Goal: Task Accomplishment & Management: Complete application form

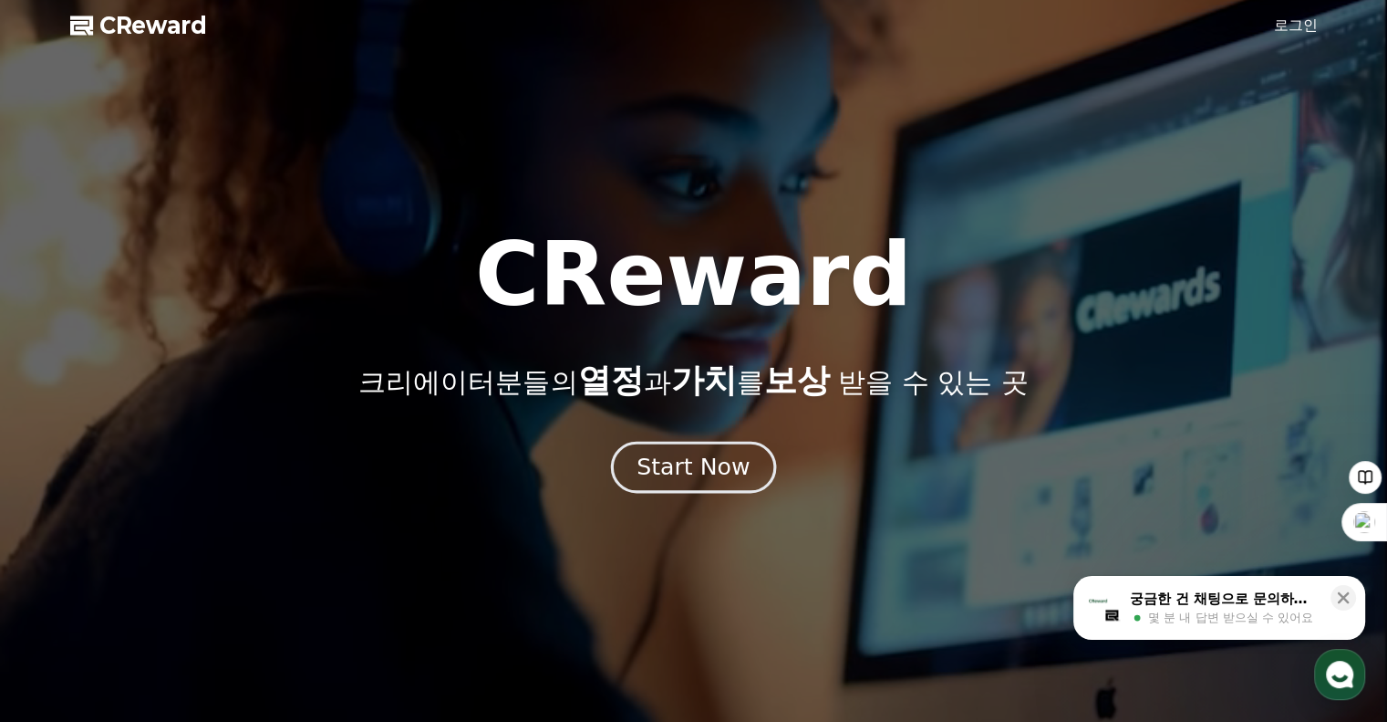
click at [715, 471] on div "Start Now" at bounding box center [693, 467] width 113 height 31
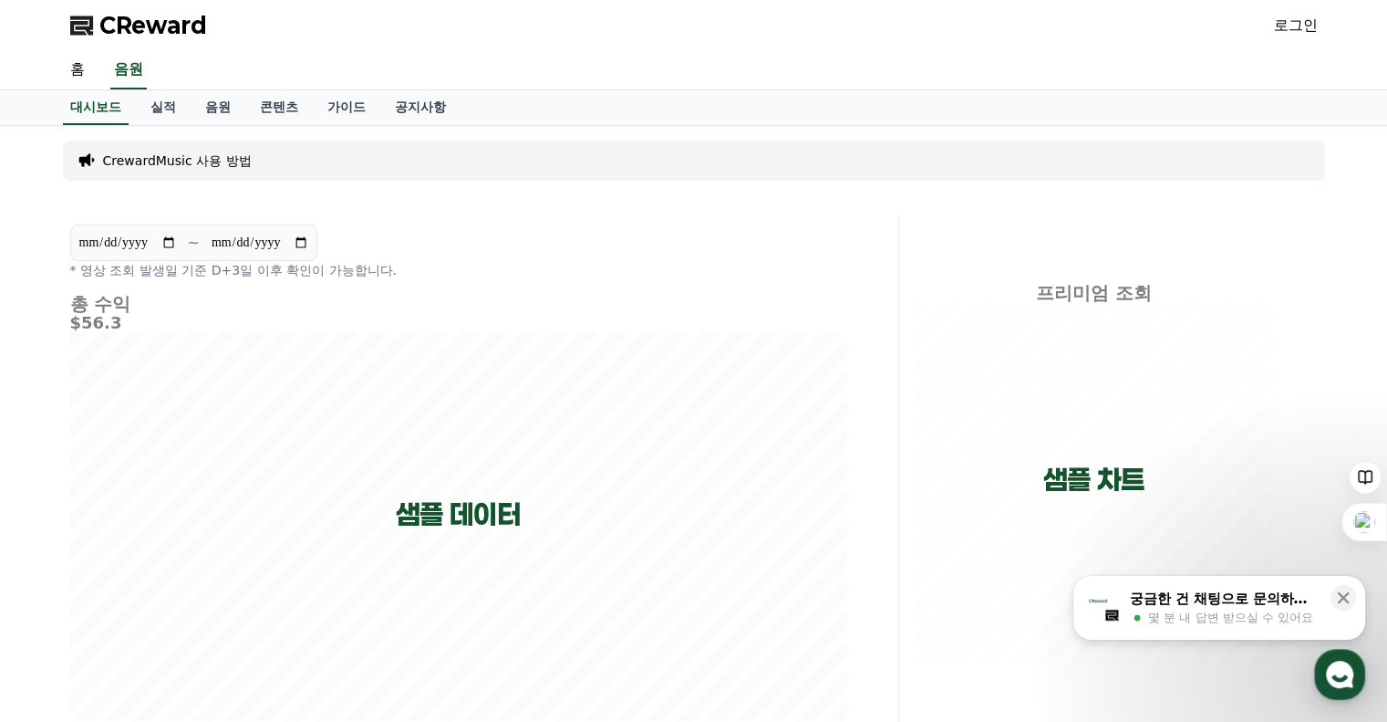
click at [176, 153] on p "CrewardMusic 사용 방법" at bounding box center [177, 160] width 149 height 18
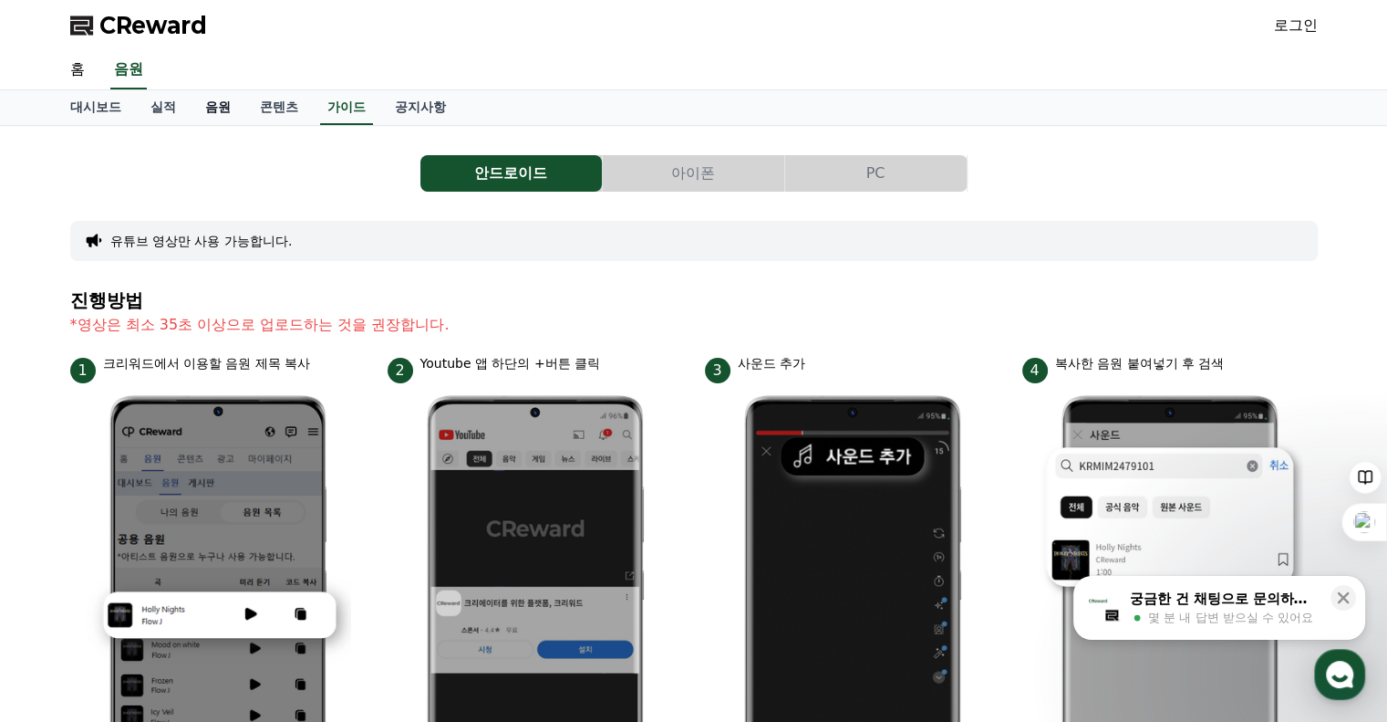
click at [214, 107] on link "음원" at bounding box center [218, 107] width 55 height 35
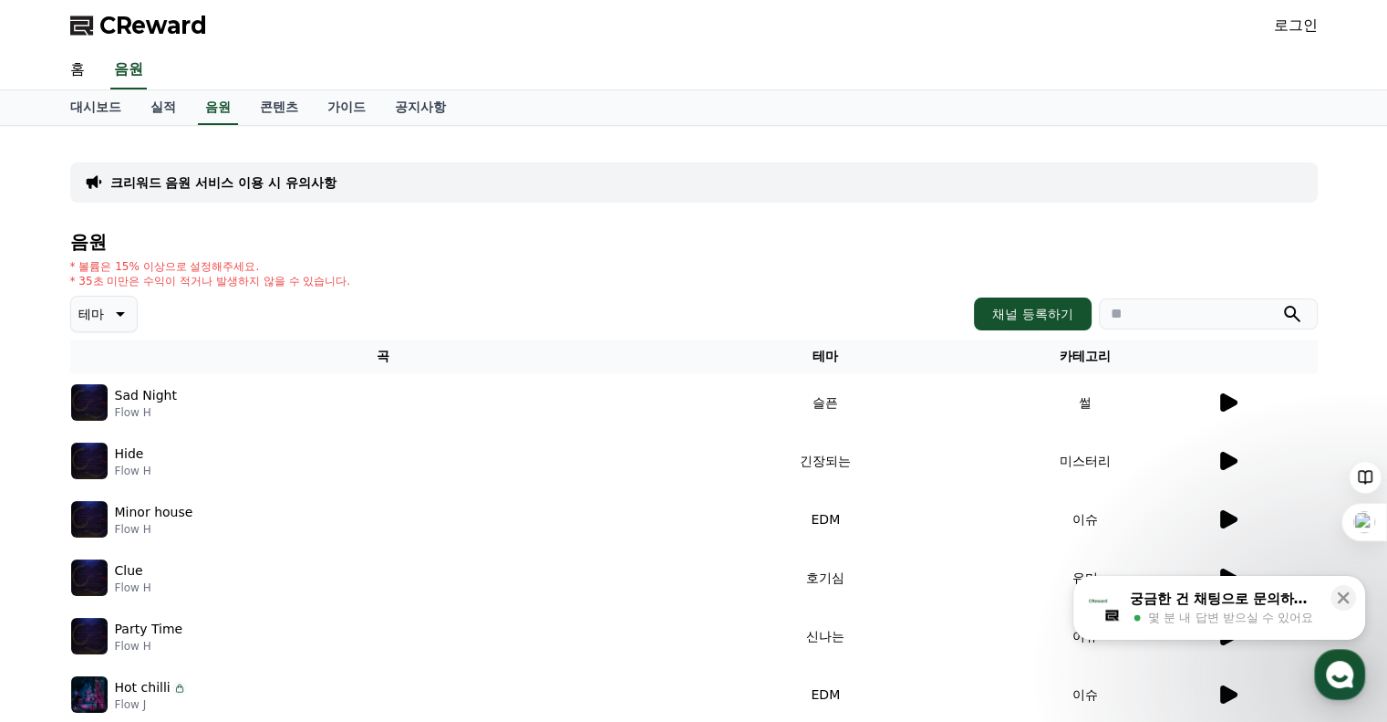
click at [1233, 401] on icon at bounding box center [1228, 402] width 17 height 18
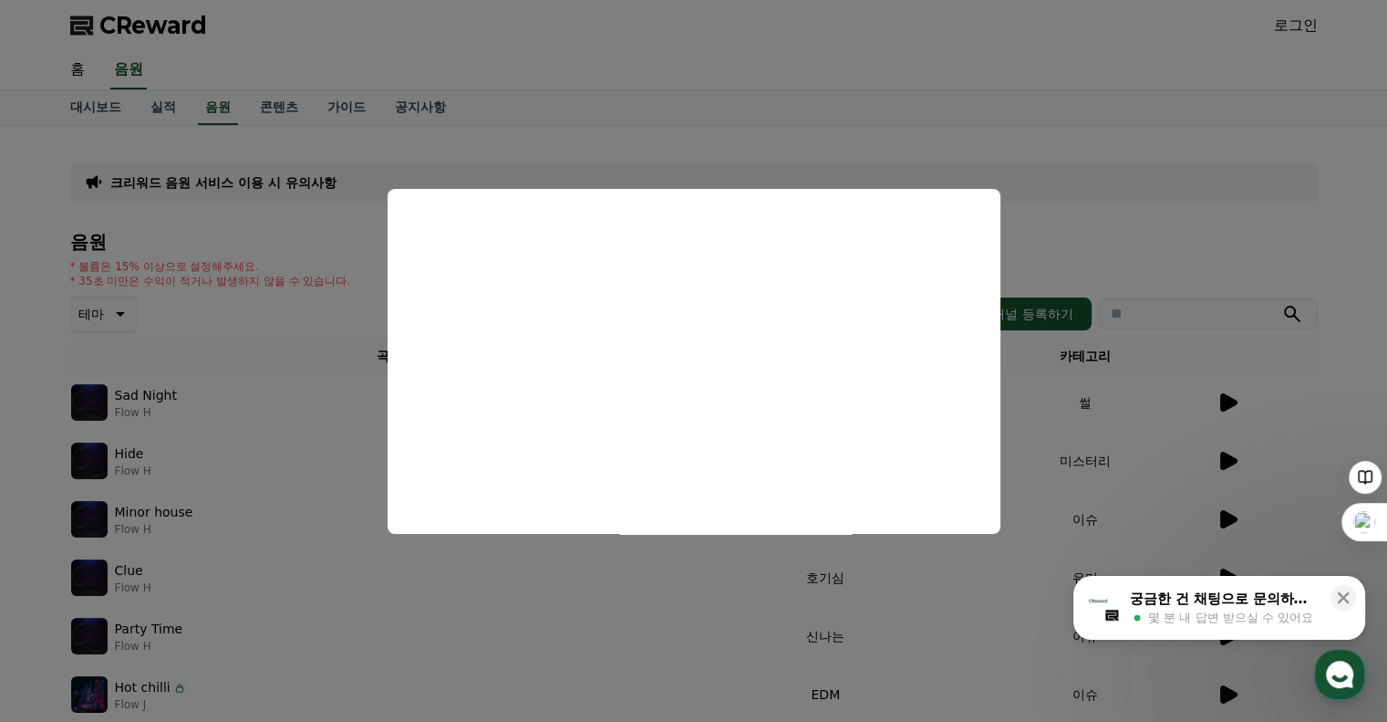
click at [974, 152] on button "close modal" at bounding box center [693, 361] width 1387 height 722
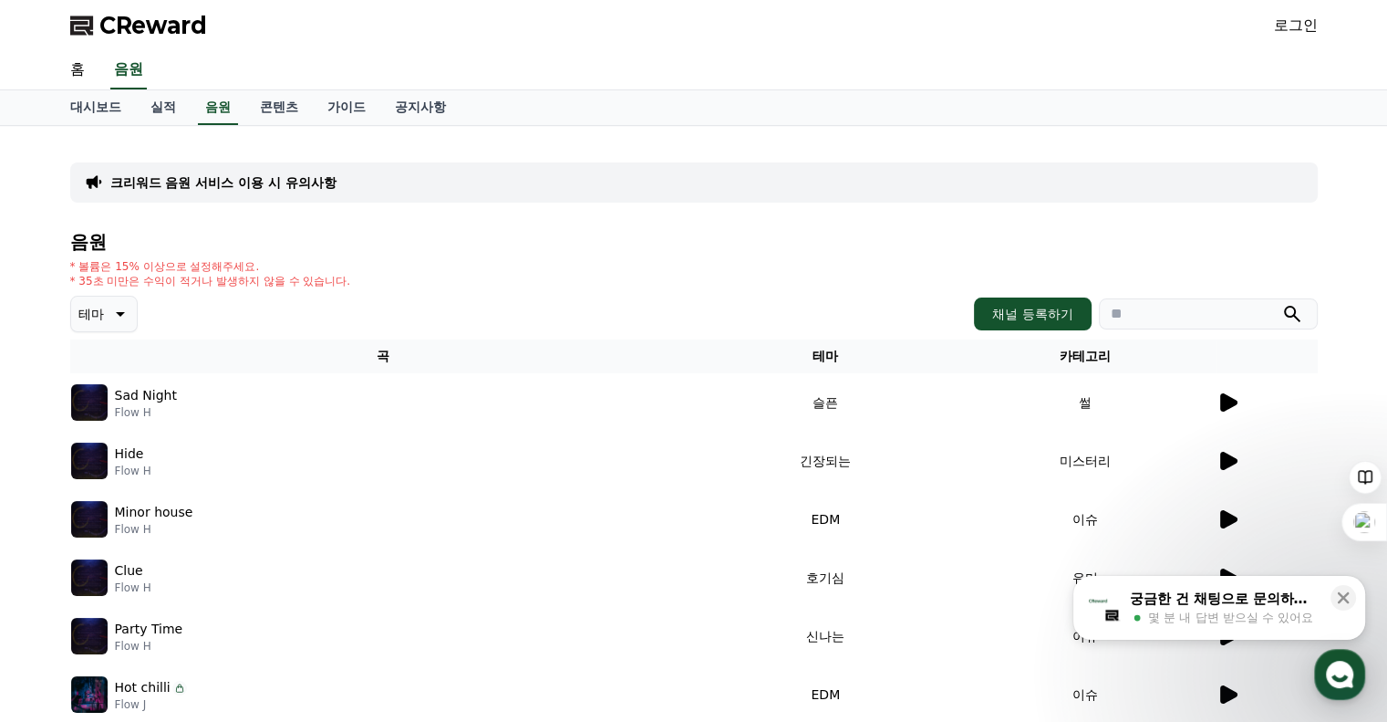
click at [171, 22] on span "CReward" at bounding box center [153, 25] width 108 height 29
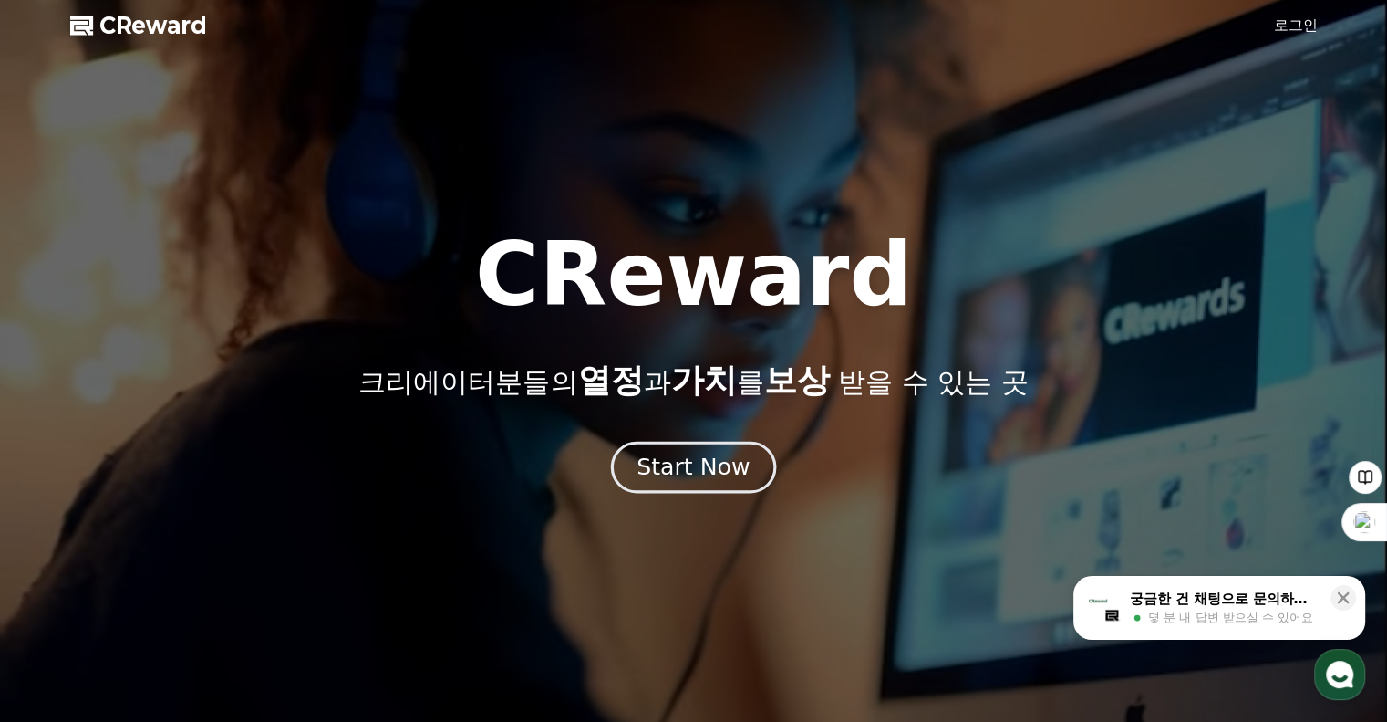
click at [676, 477] on div "Start Now" at bounding box center [693, 467] width 113 height 31
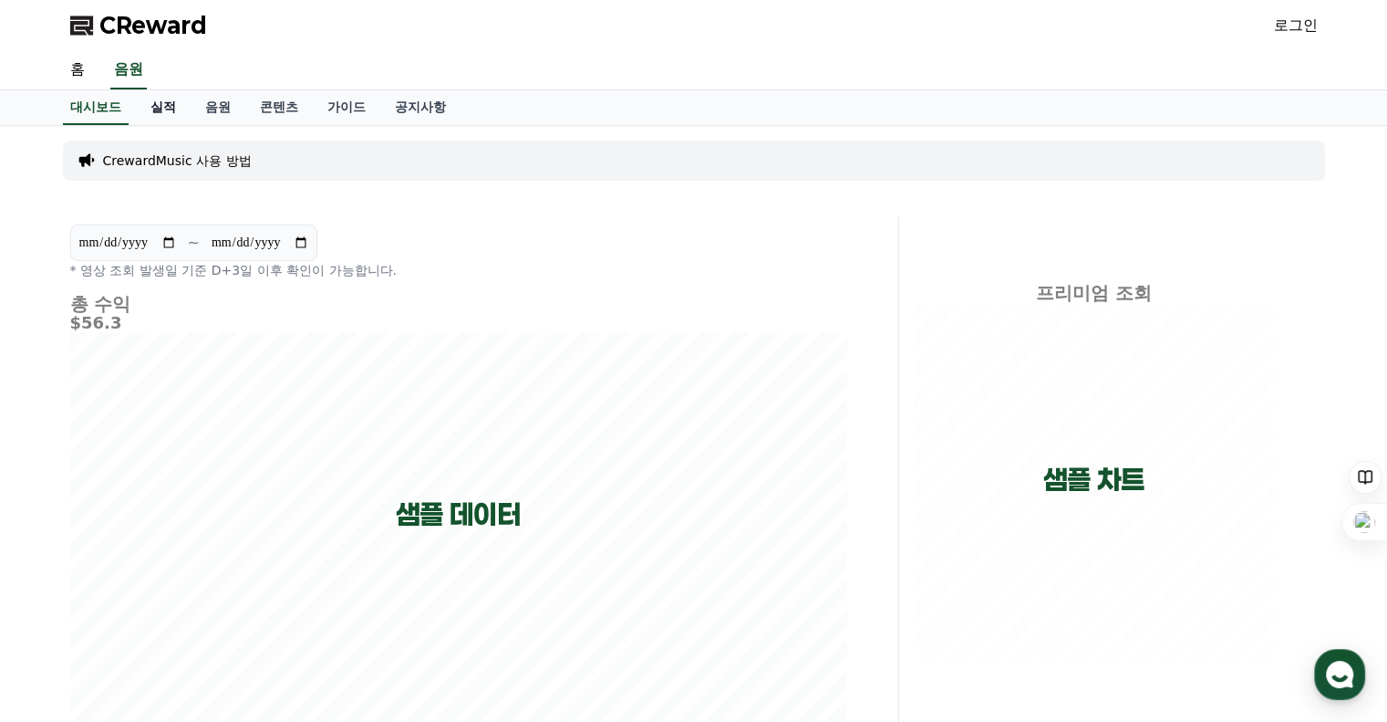
click at [163, 102] on link "실적" at bounding box center [163, 107] width 55 height 35
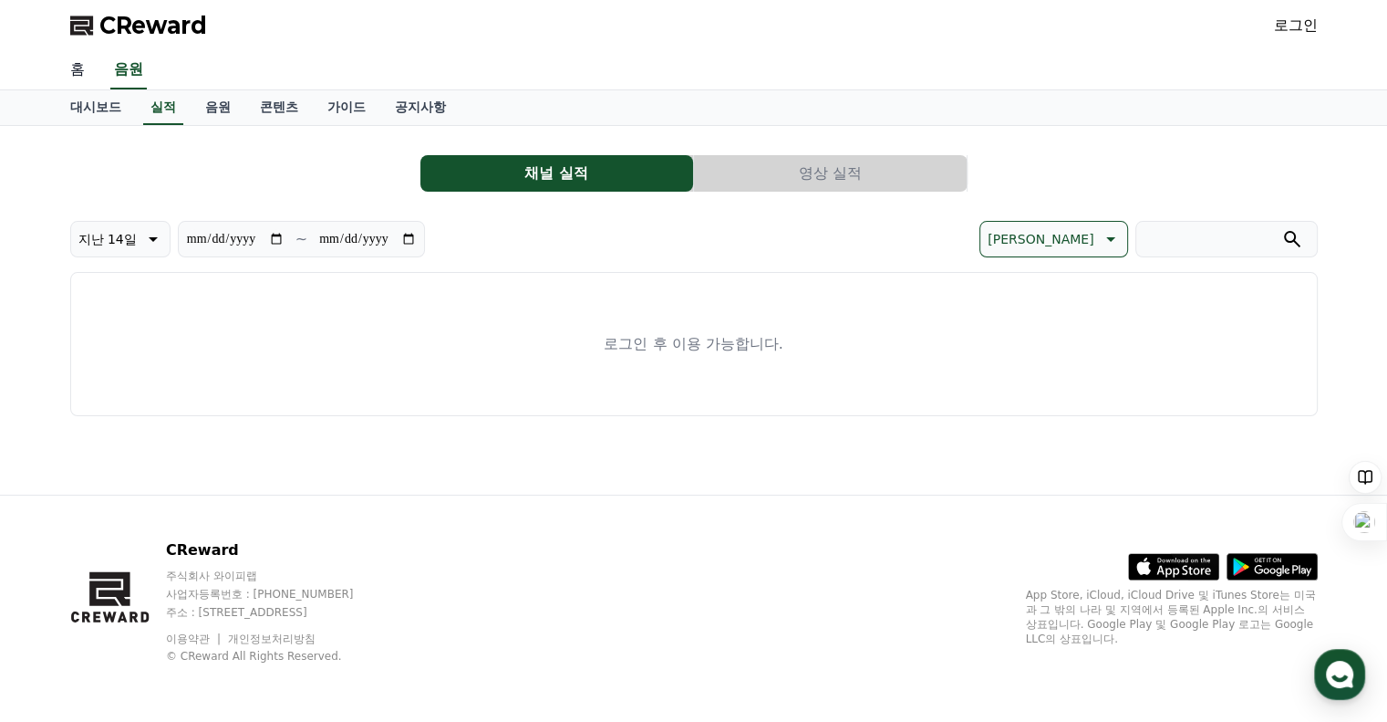
click at [90, 67] on link "홈" at bounding box center [78, 70] width 44 height 38
click at [1303, 26] on link "로그인" at bounding box center [1296, 26] width 44 height 22
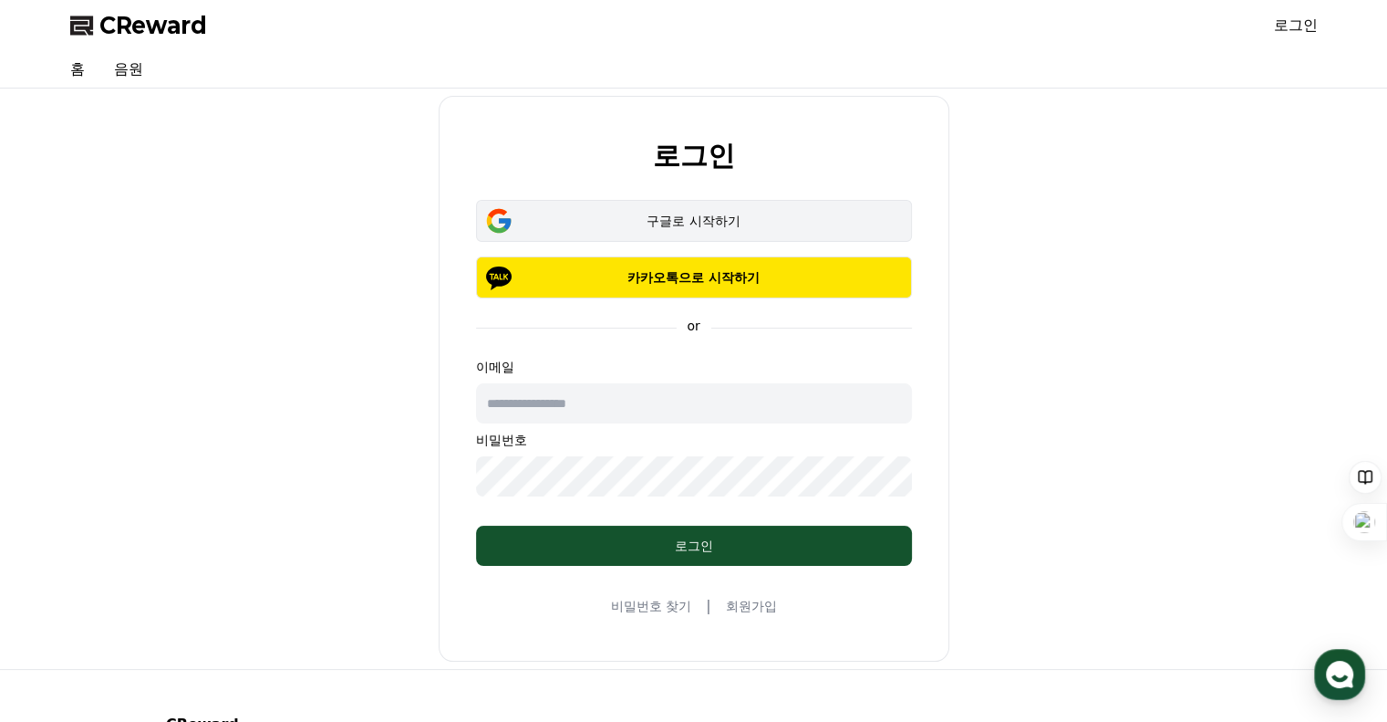
click at [693, 222] on div "구글로 시작하기" at bounding box center [694, 221] width 383 height 18
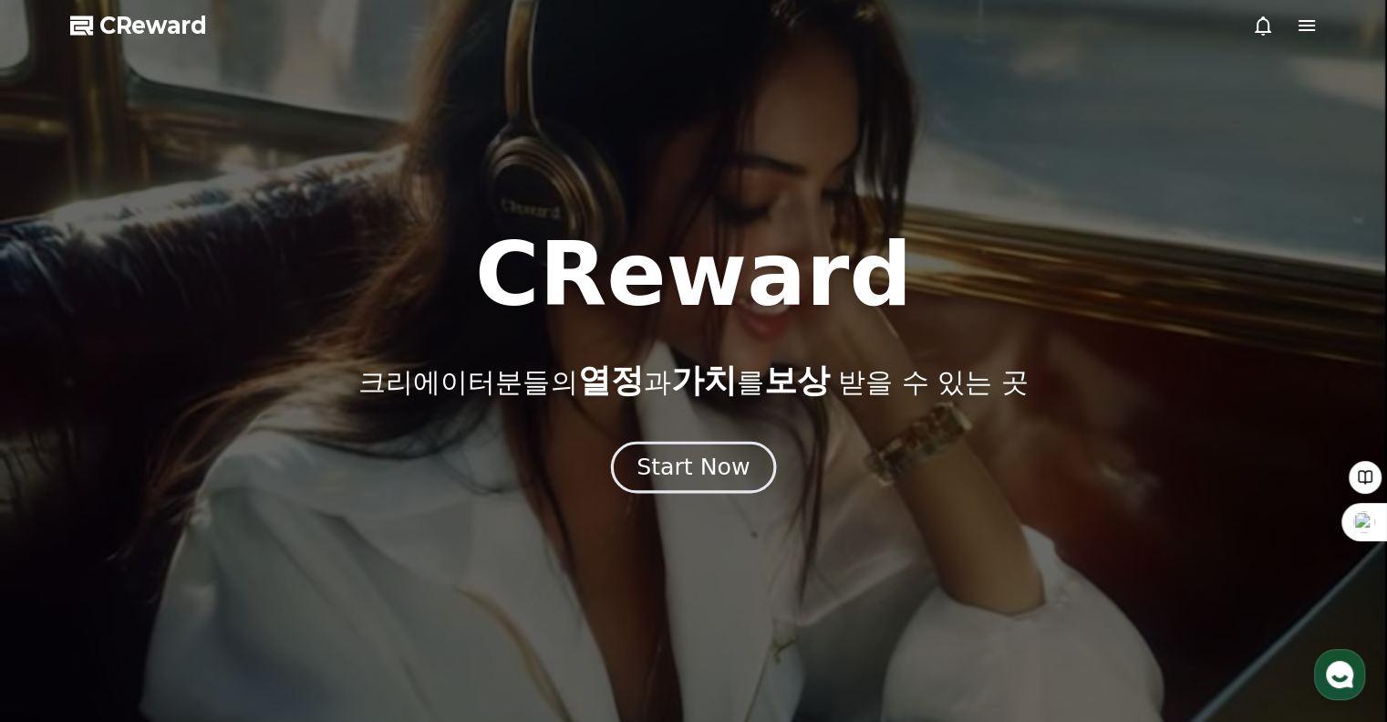
click at [673, 484] on button "Start Now" at bounding box center [693, 467] width 165 height 52
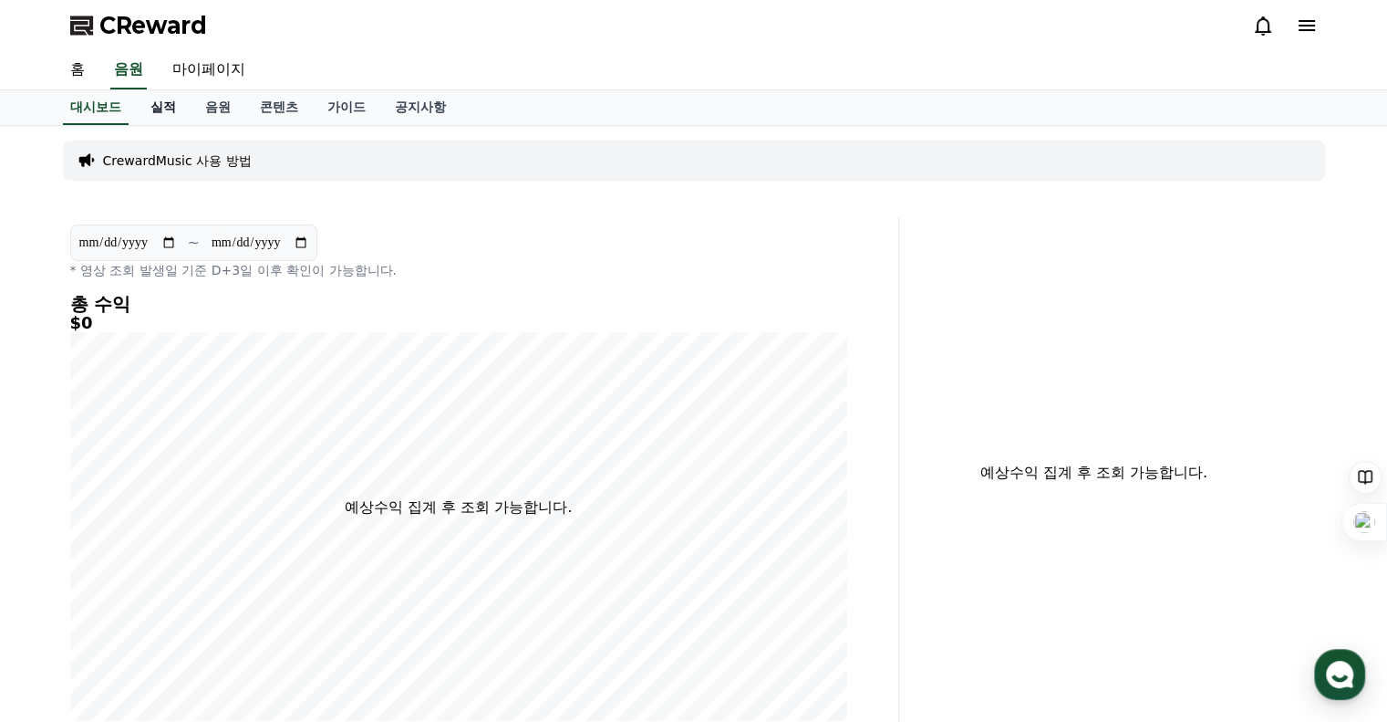
click at [168, 99] on link "실적" at bounding box center [163, 107] width 55 height 35
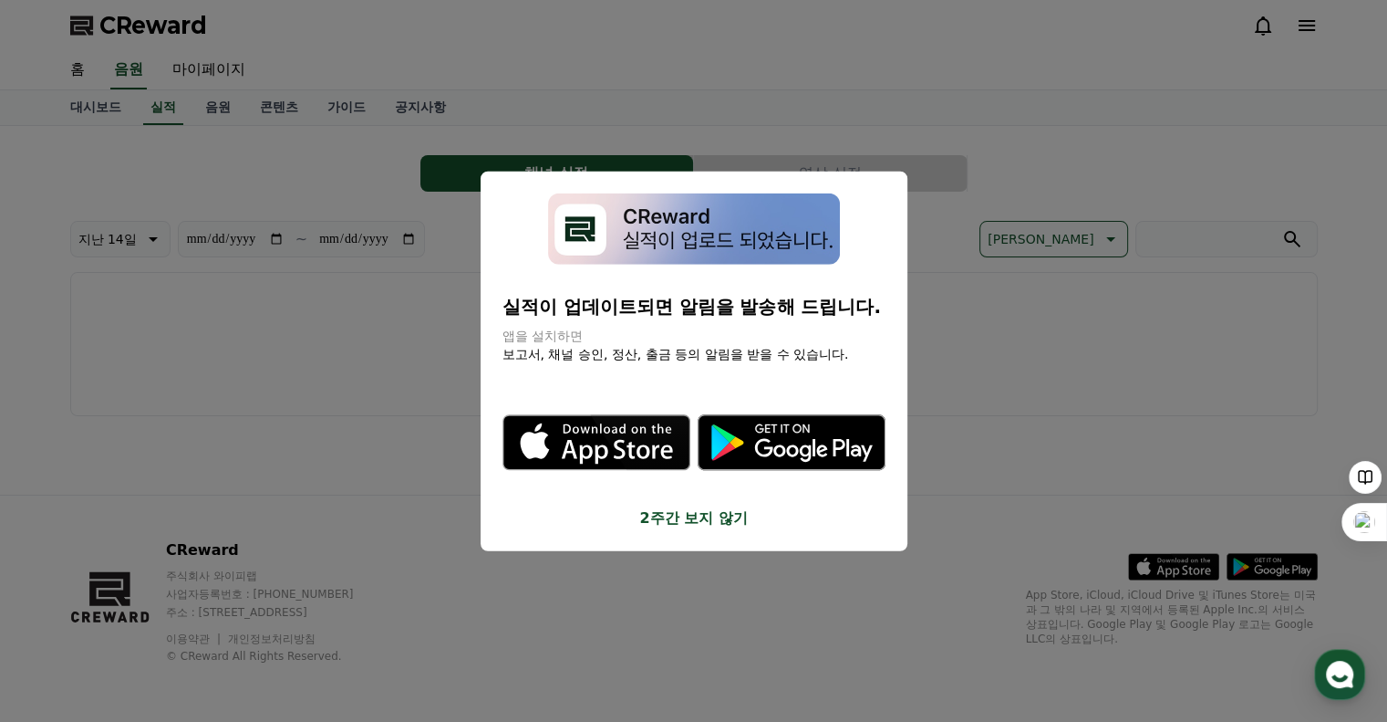
click at [716, 514] on button "2주간 보지 않기" at bounding box center [694, 518] width 383 height 22
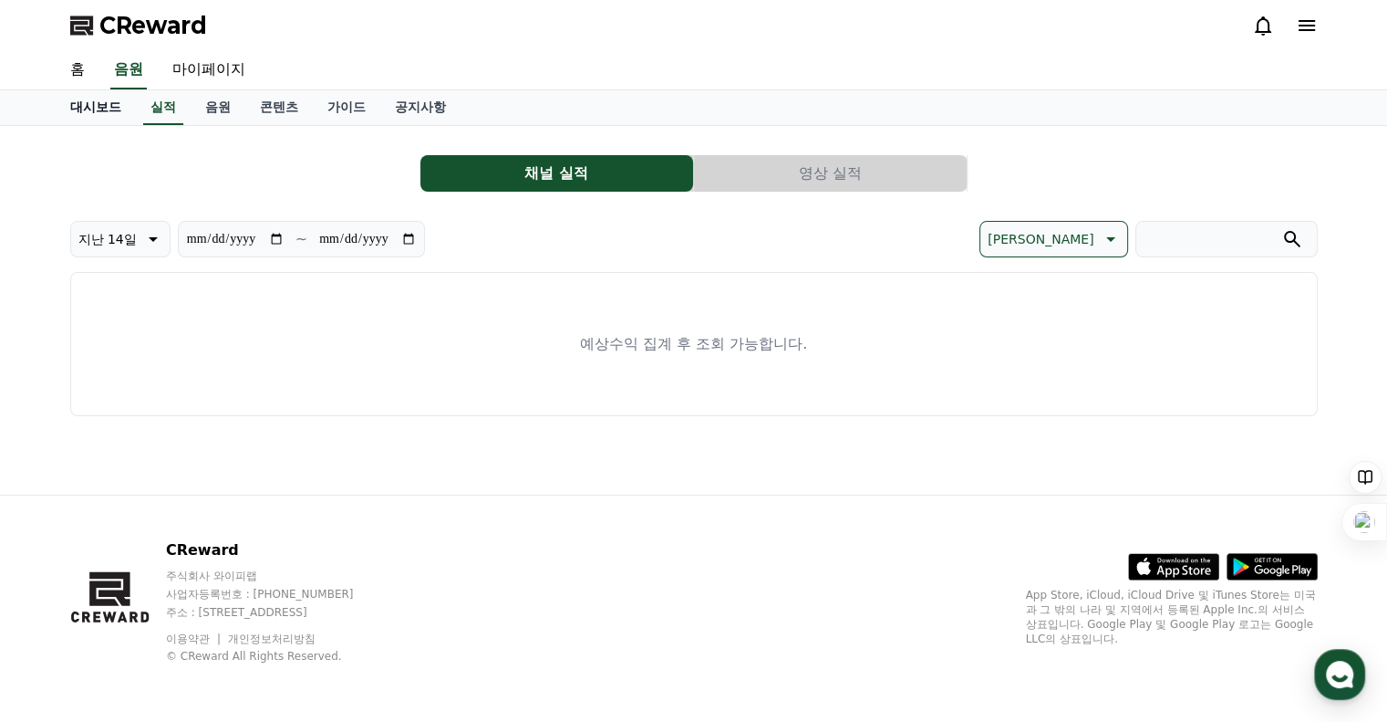
click at [91, 104] on link "대시보드" at bounding box center [96, 107] width 80 height 35
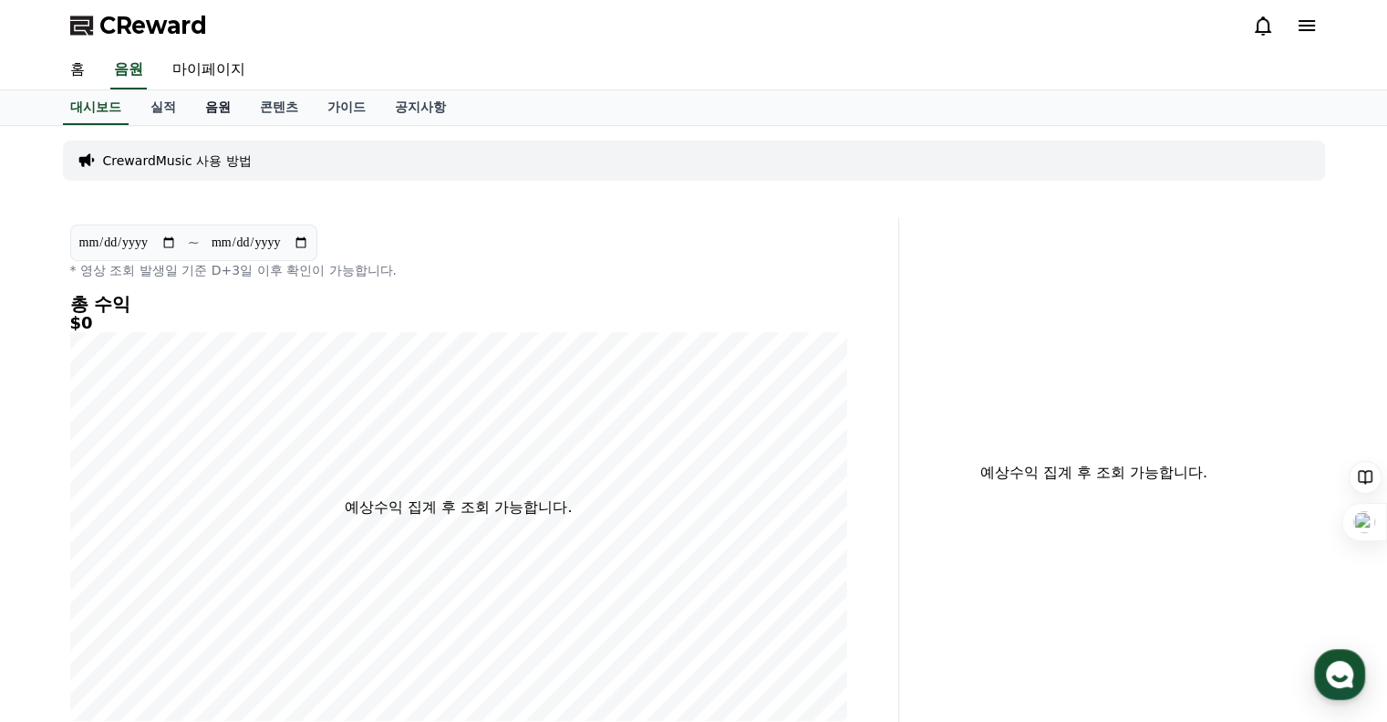
click at [228, 111] on link "음원" at bounding box center [218, 107] width 55 height 35
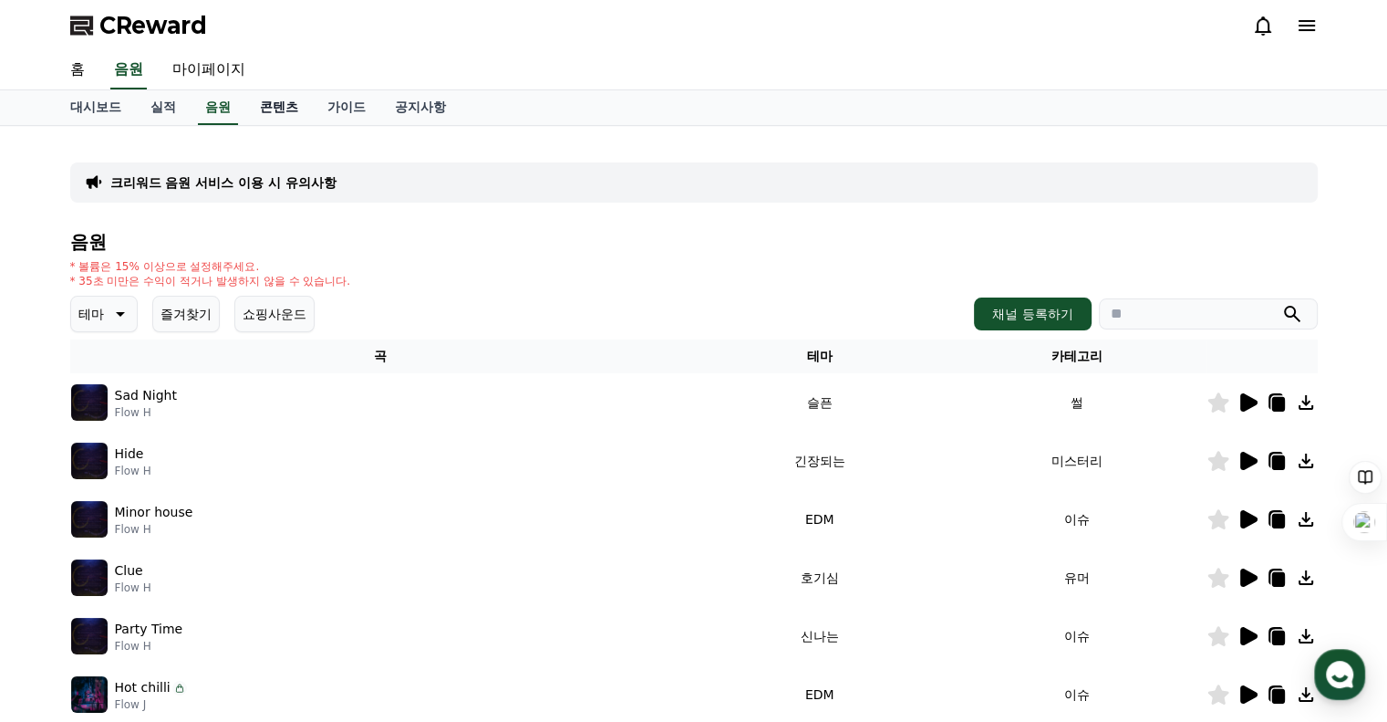
click at [290, 101] on link "콘텐츠" at bounding box center [279, 107] width 68 height 35
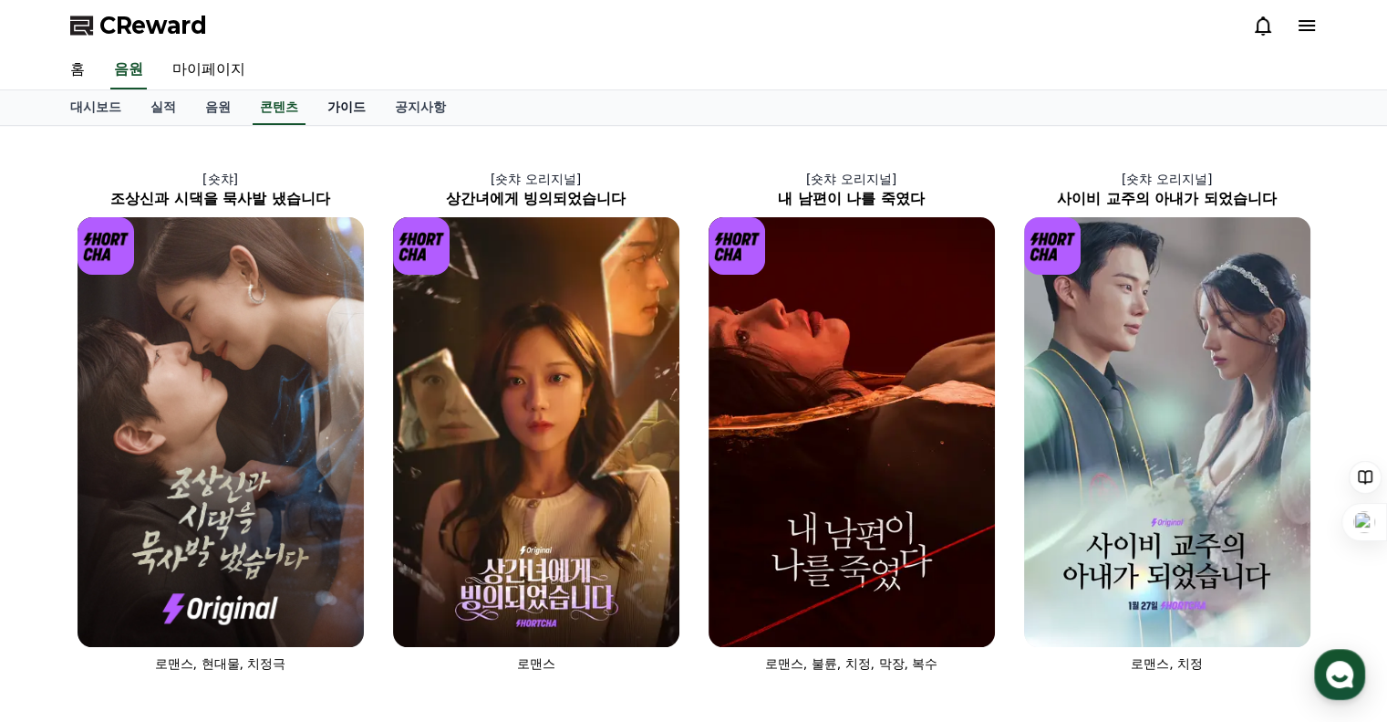
click at [346, 107] on link "가이드" at bounding box center [347, 107] width 68 height 35
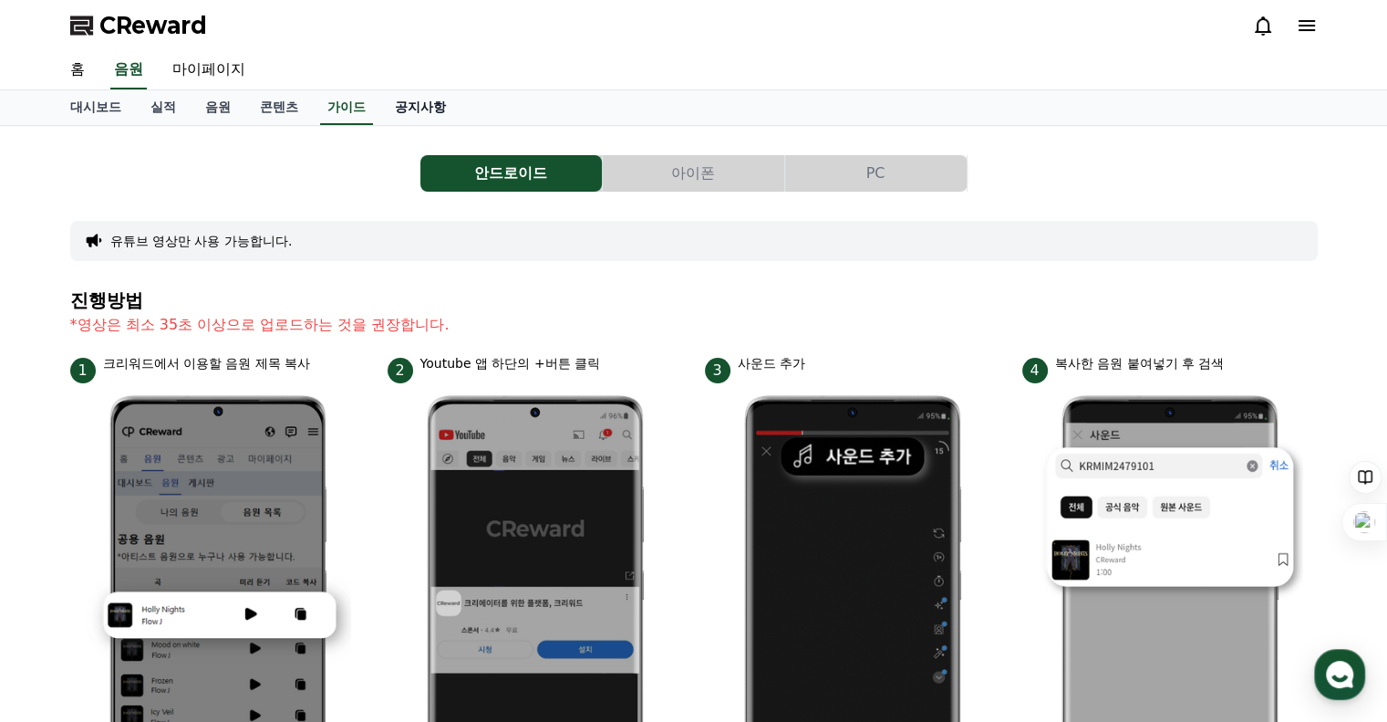
click at [410, 95] on link "공지사항" at bounding box center [420, 107] width 80 height 35
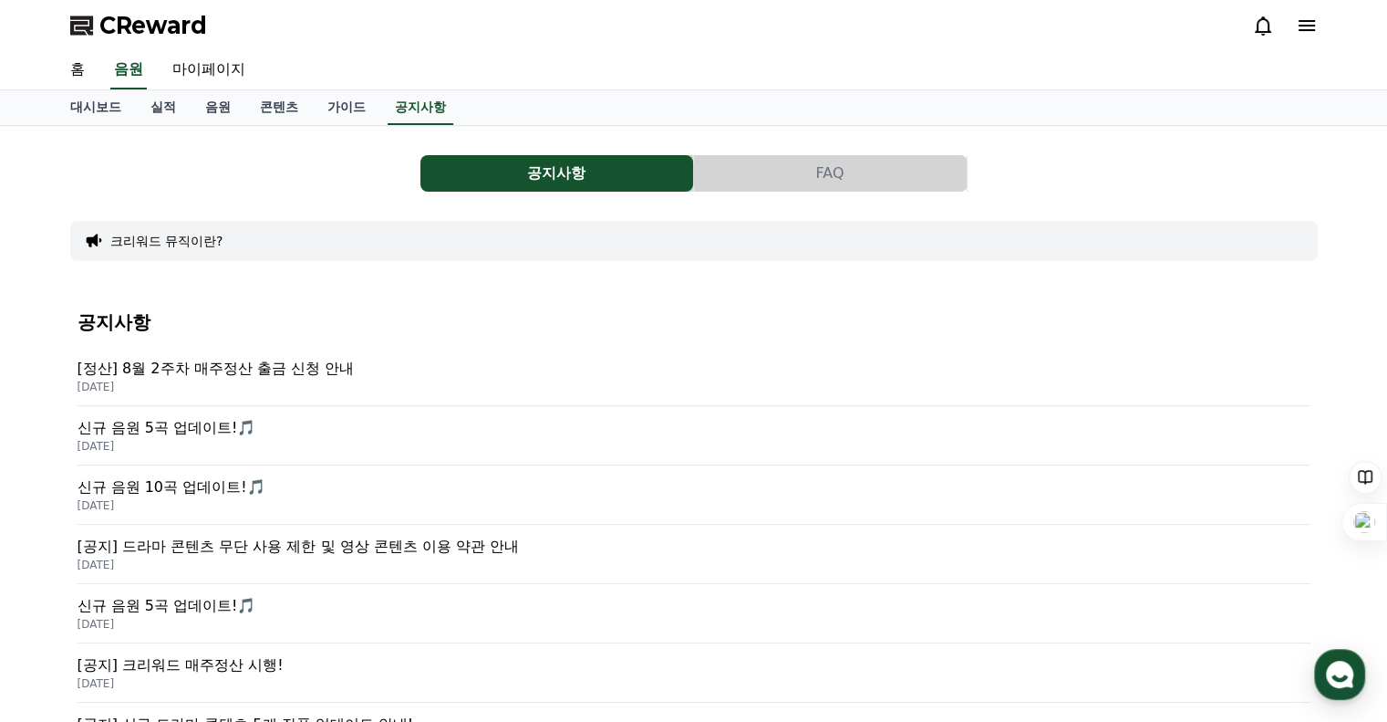
click at [871, 174] on button "FAQ" at bounding box center [830, 173] width 273 height 36
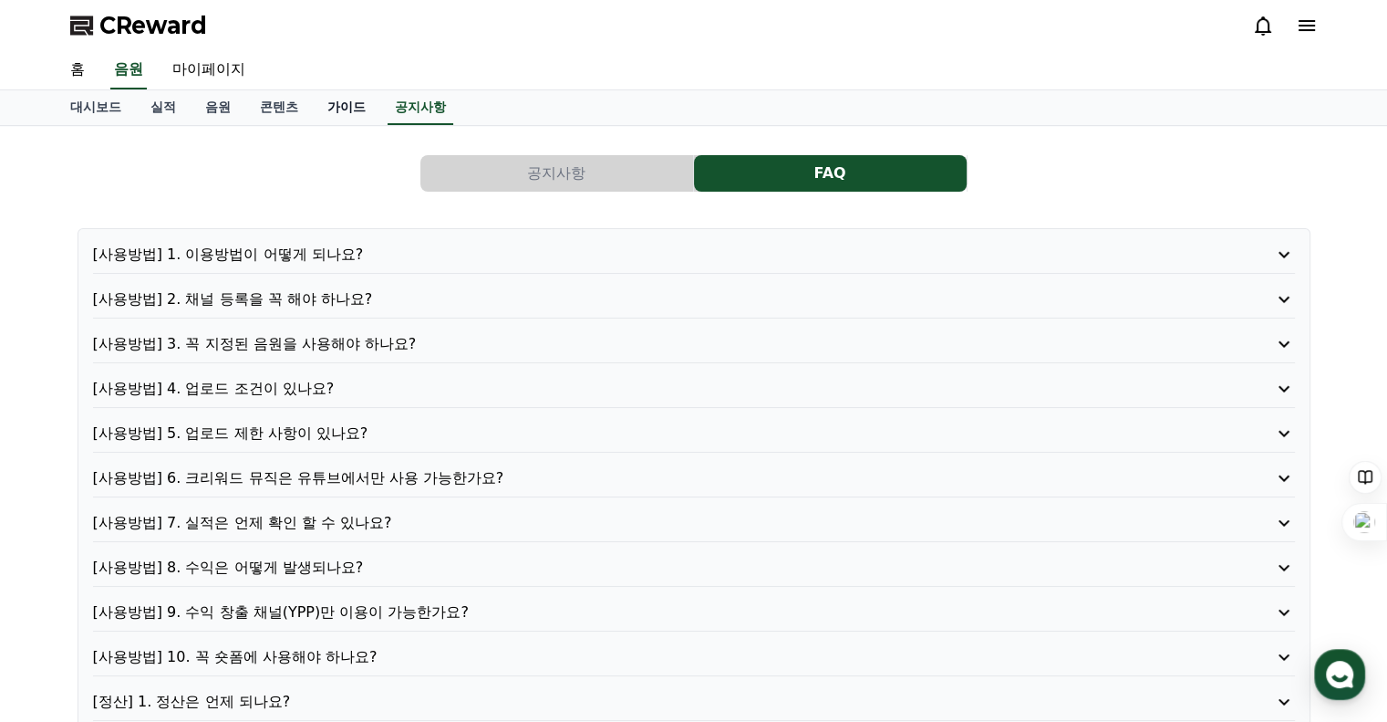
click at [338, 98] on link "가이드" at bounding box center [347, 107] width 68 height 35
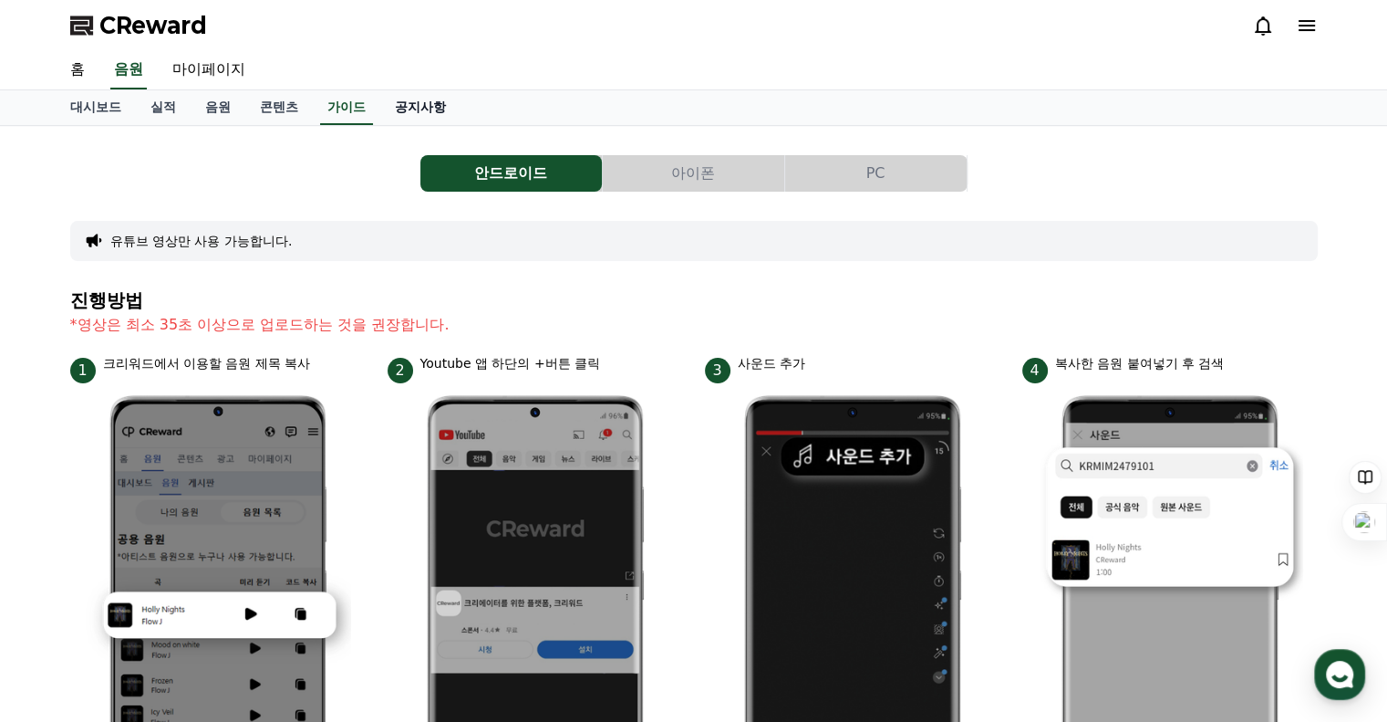
click at [453, 100] on link "공지사항" at bounding box center [420, 107] width 80 height 35
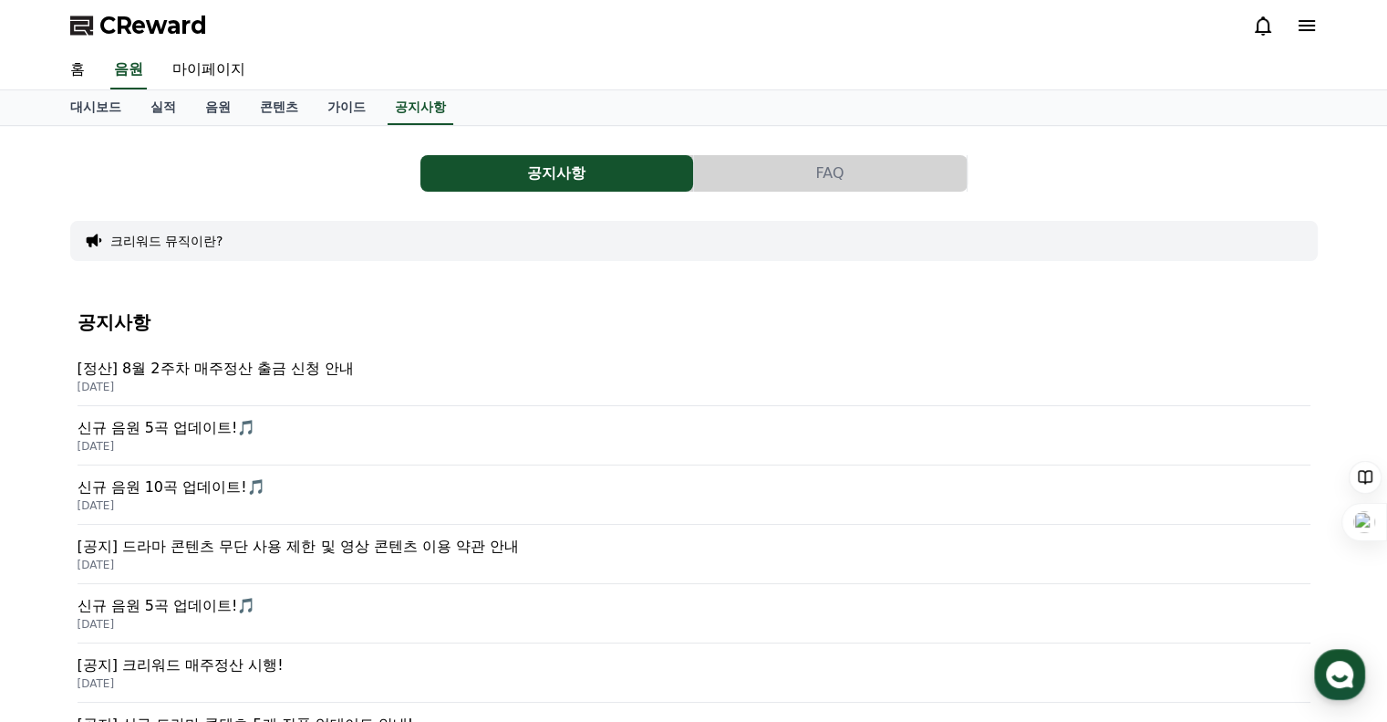
click at [830, 186] on button "FAQ" at bounding box center [830, 173] width 273 height 36
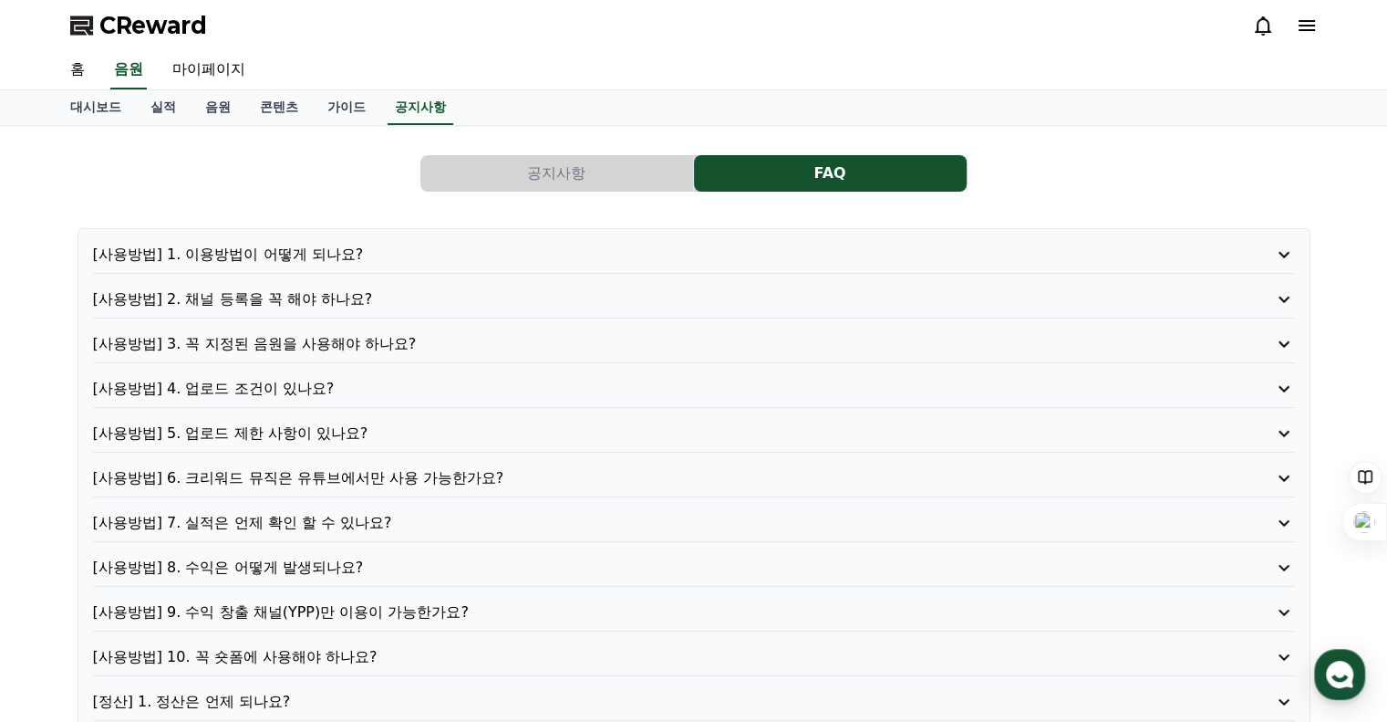
click at [284, 252] on p "[사용방법] 1. 이용방법이 어떻게 되나요?" at bounding box center [646, 255] width 1106 height 22
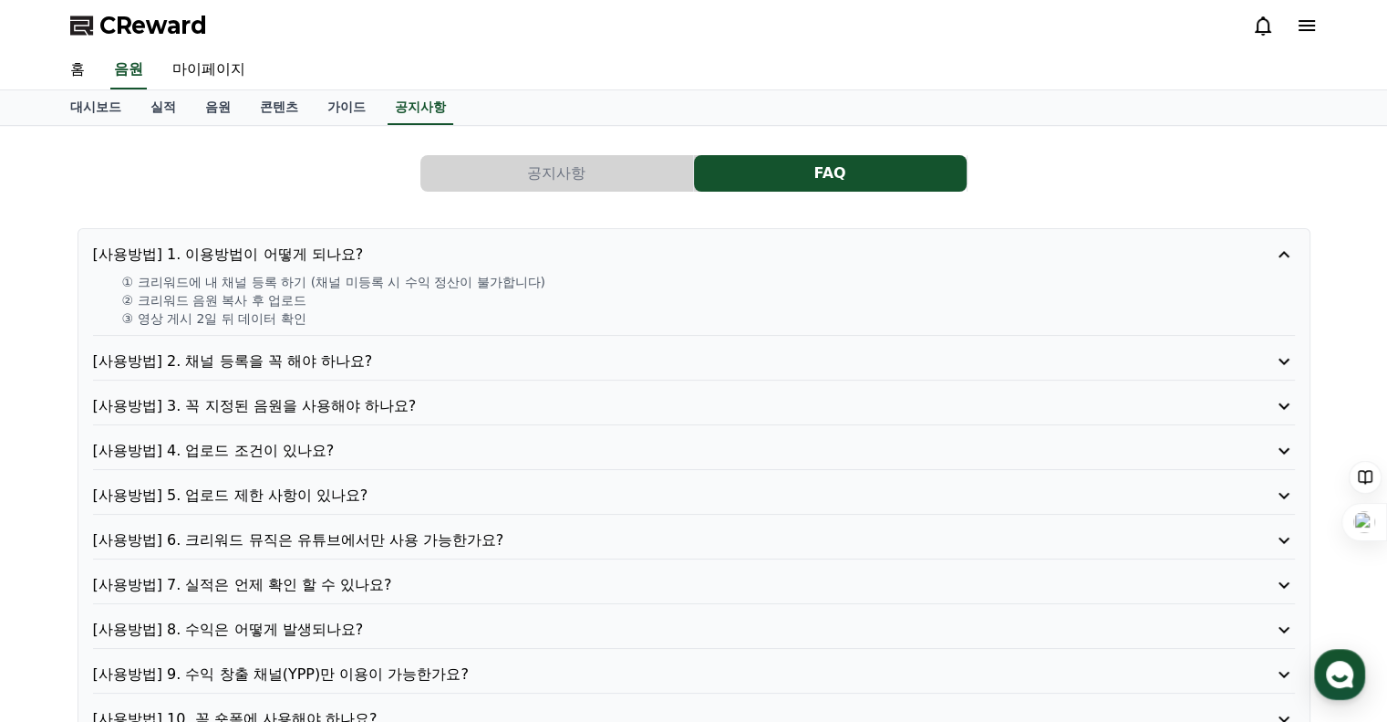
click at [327, 364] on p "[사용방법] 2. 채널 등록을 꼭 해야 하나요?" at bounding box center [646, 361] width 1106 height 22
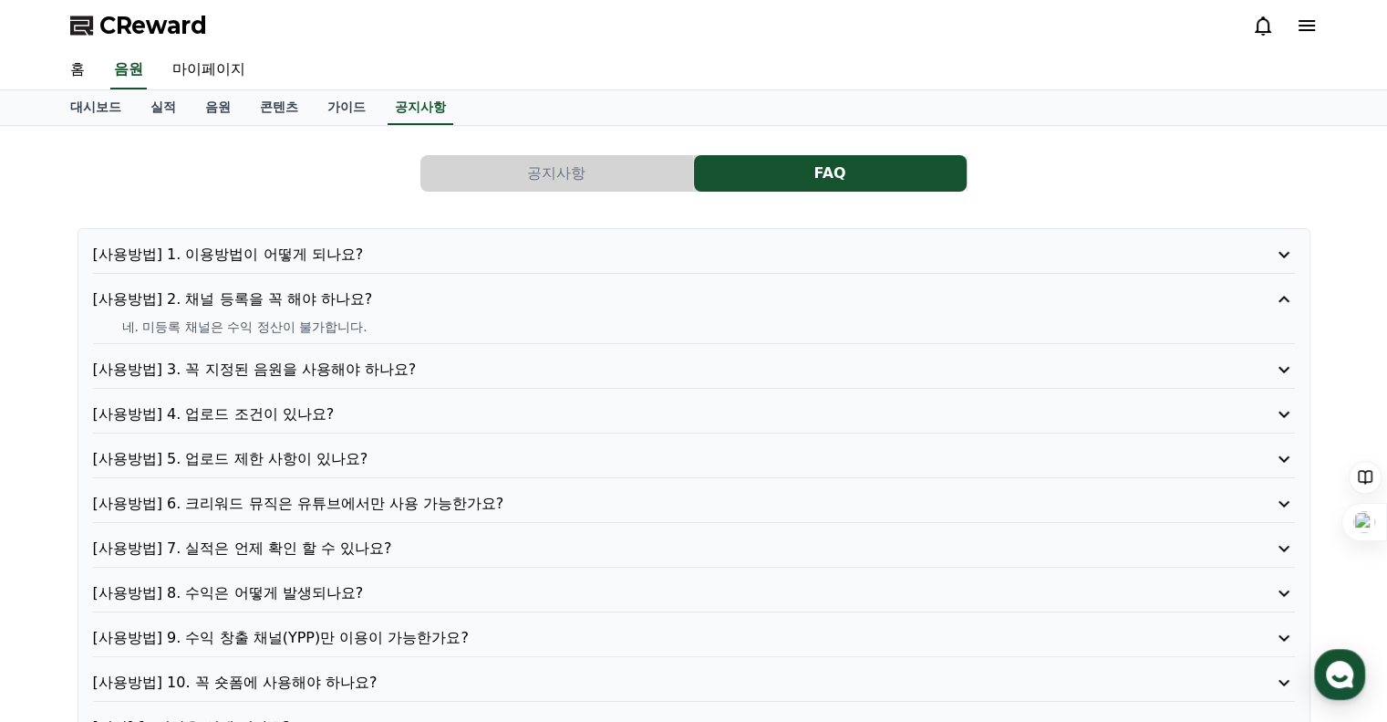
click at [327, 364] on p "[사용방법] 3. 꼭 지정된 음원을 사용해야 하나요?" at bounding box center [646, 369] width 1106 height 22
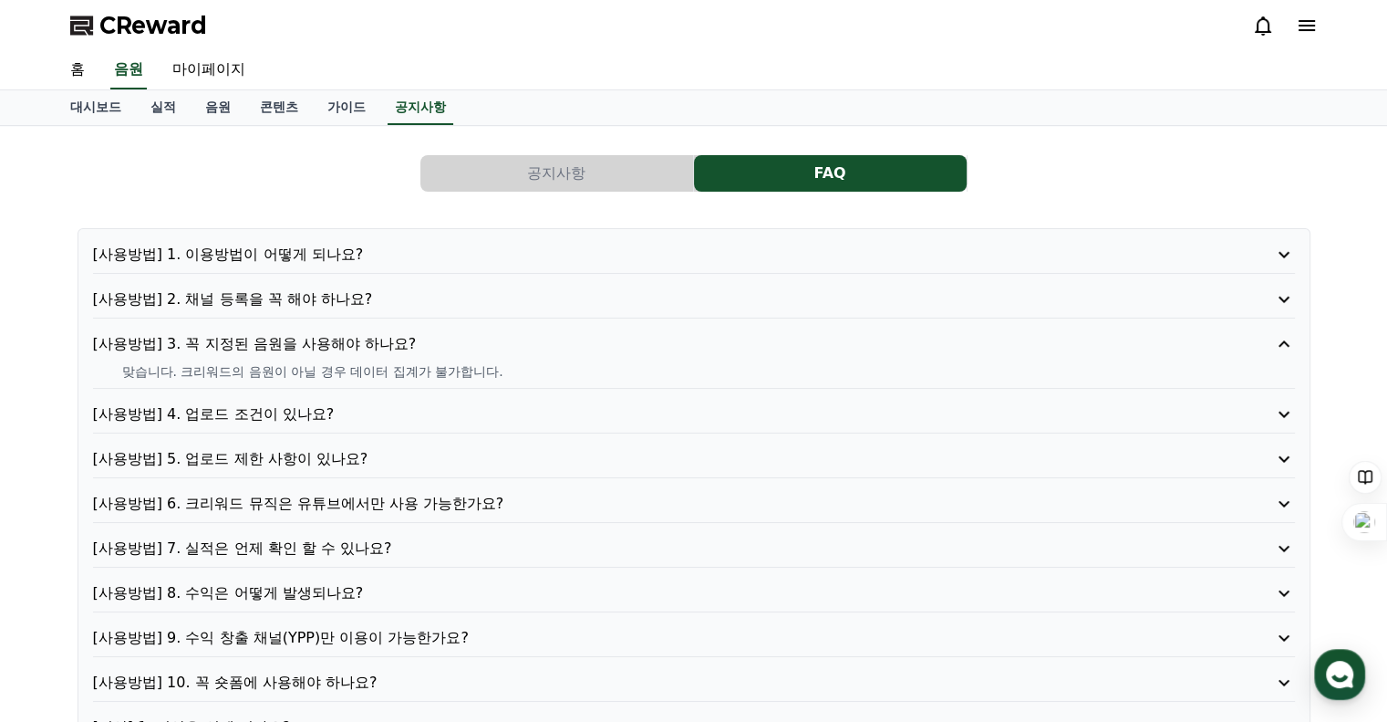
click at [307, 409] on p "[사용방법] 4. 업로드 조건이 있나요?" at bounding box center [646, 414] width 1106 height 22
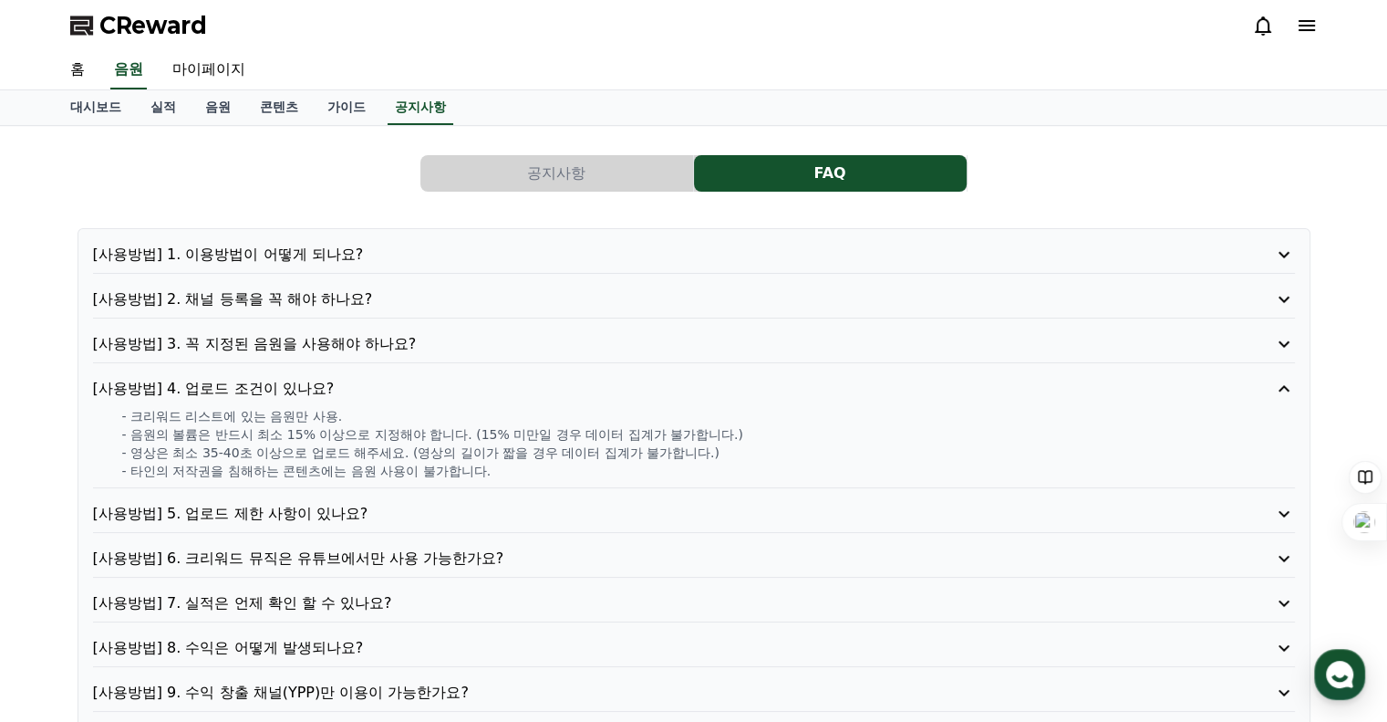
click at [306, 250] on p "[사용방법] 1. 이용방법이 어떻게 되나요?" at bounding box center [646, 255] width 1106 height 22
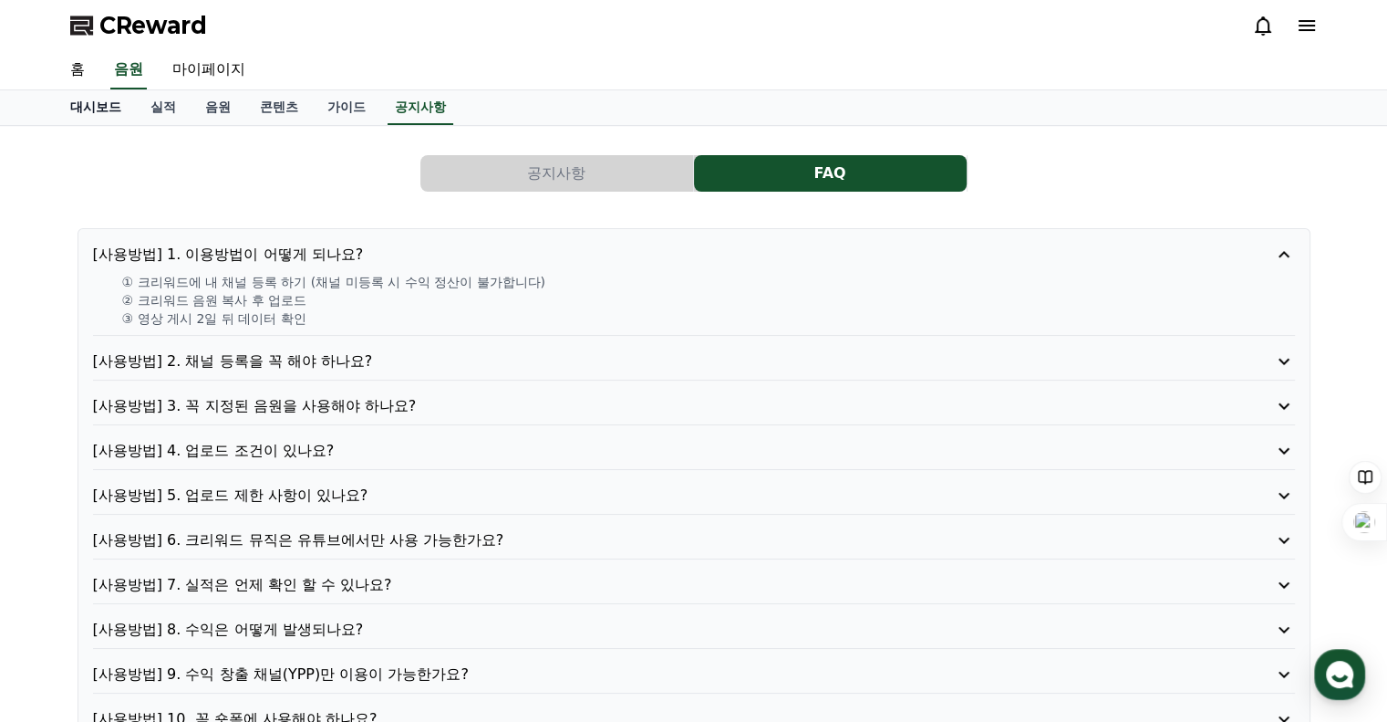
click at [102, 98] on link "대시보드" at bounding box center [96, 107] width 80 height 35
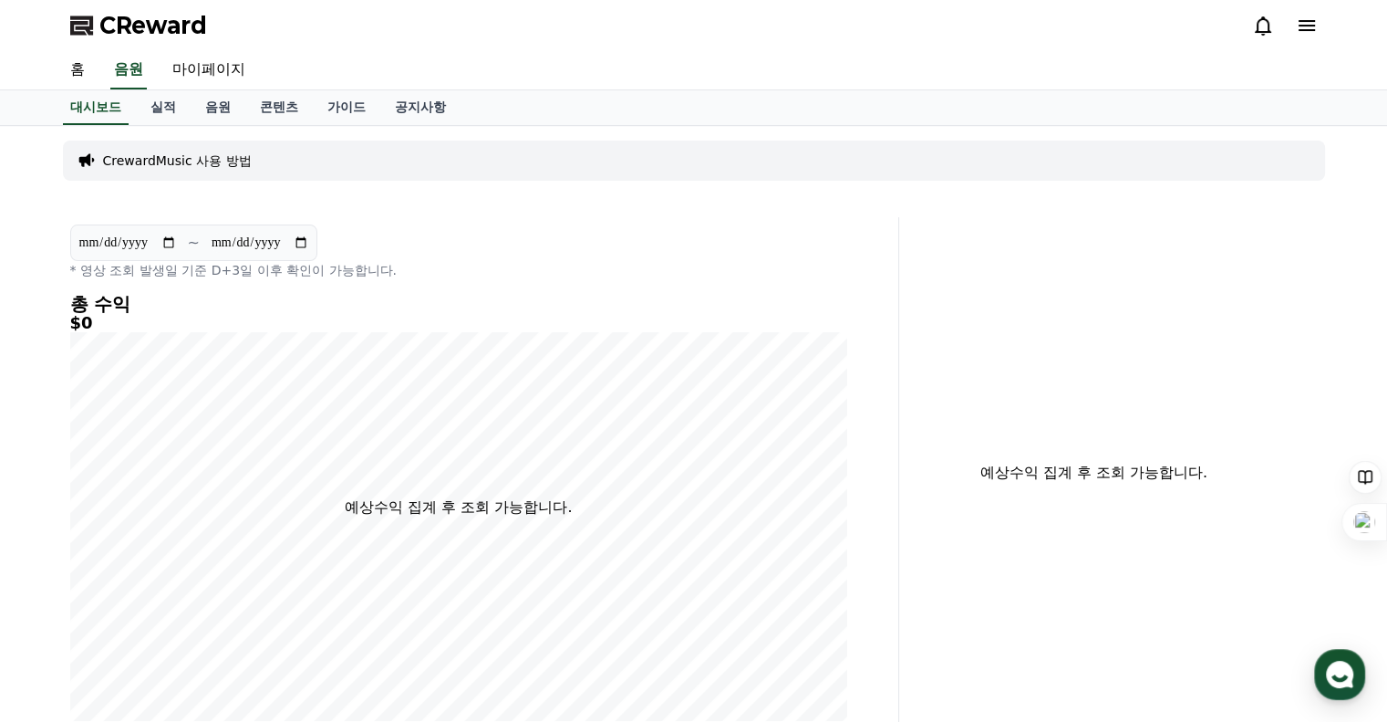
click at [1317, 28] on div "CReward" at bounding box center [694, 25] width 1277 height 51
click at [1308, 28] on icon at bounding box center [1307, 26] width 22 height 22
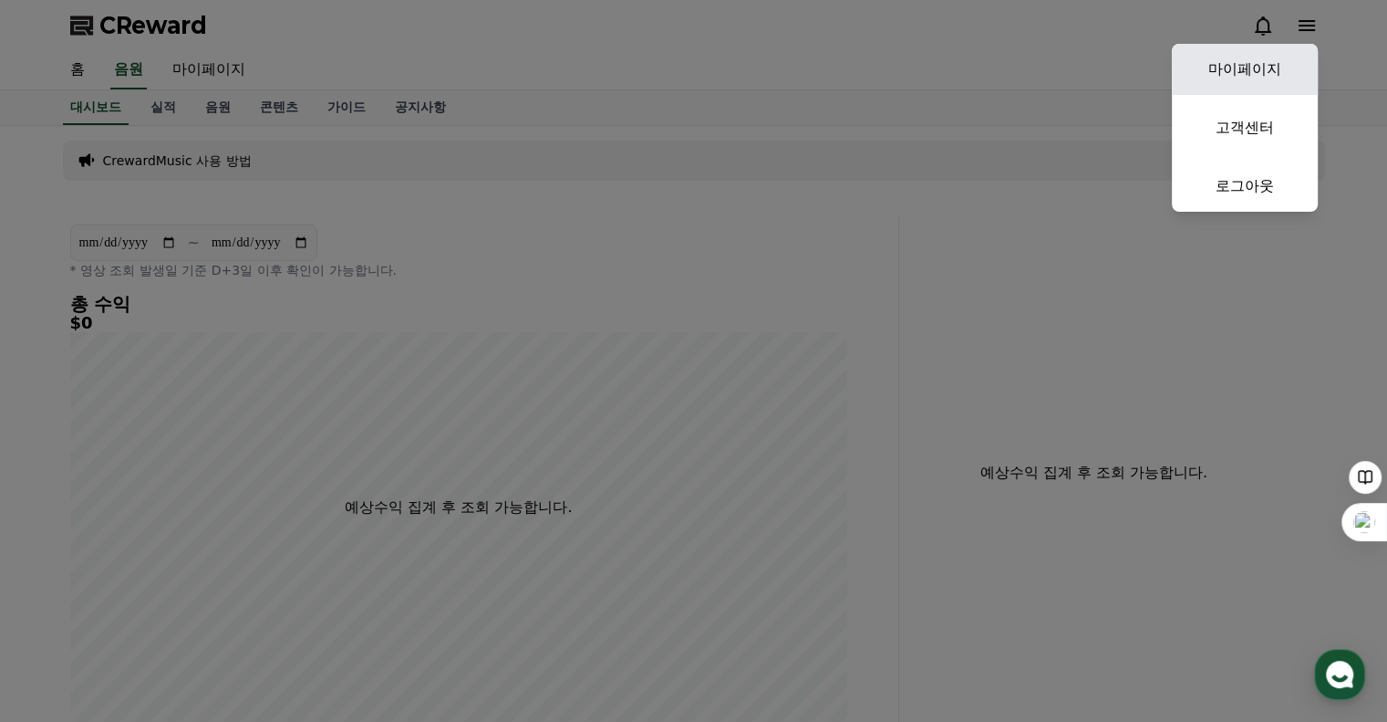
click at [1270, 74] on link "마이페이지" at bounding box center [1245, 69] width 146 height 51
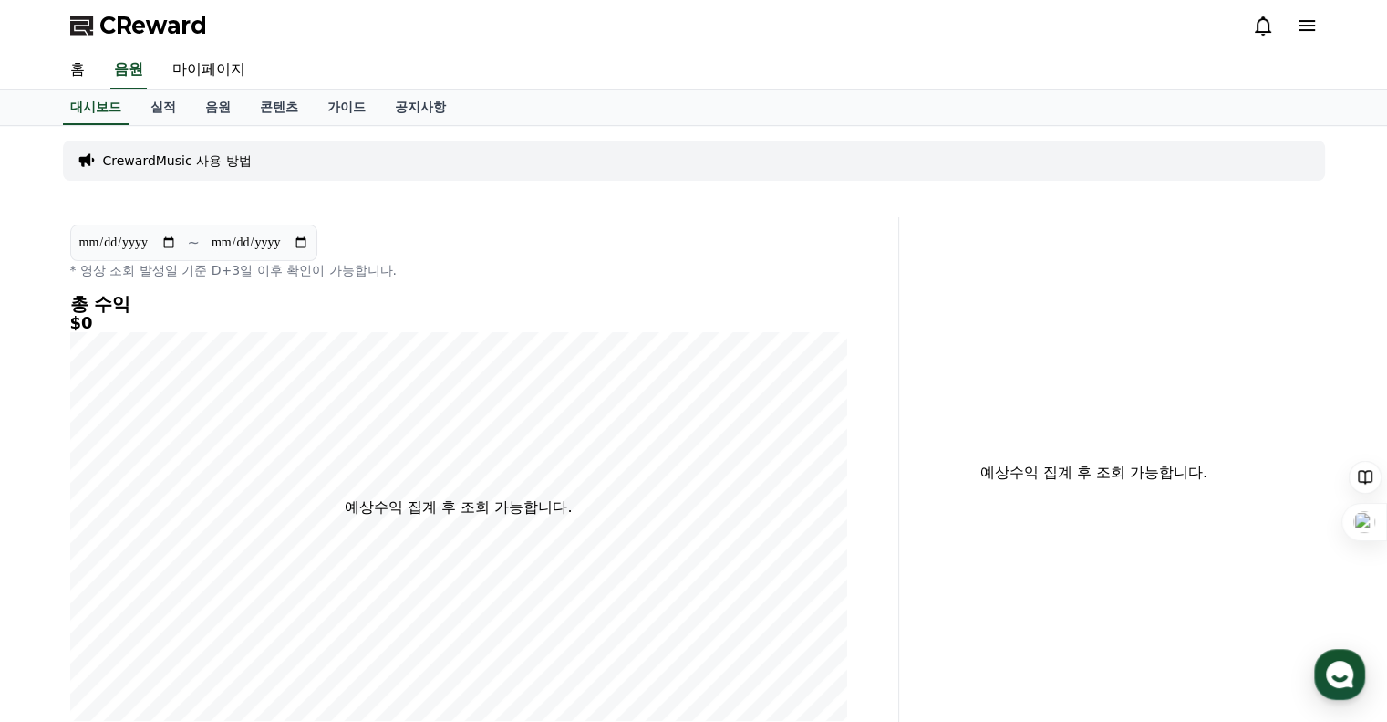
select select "**********"
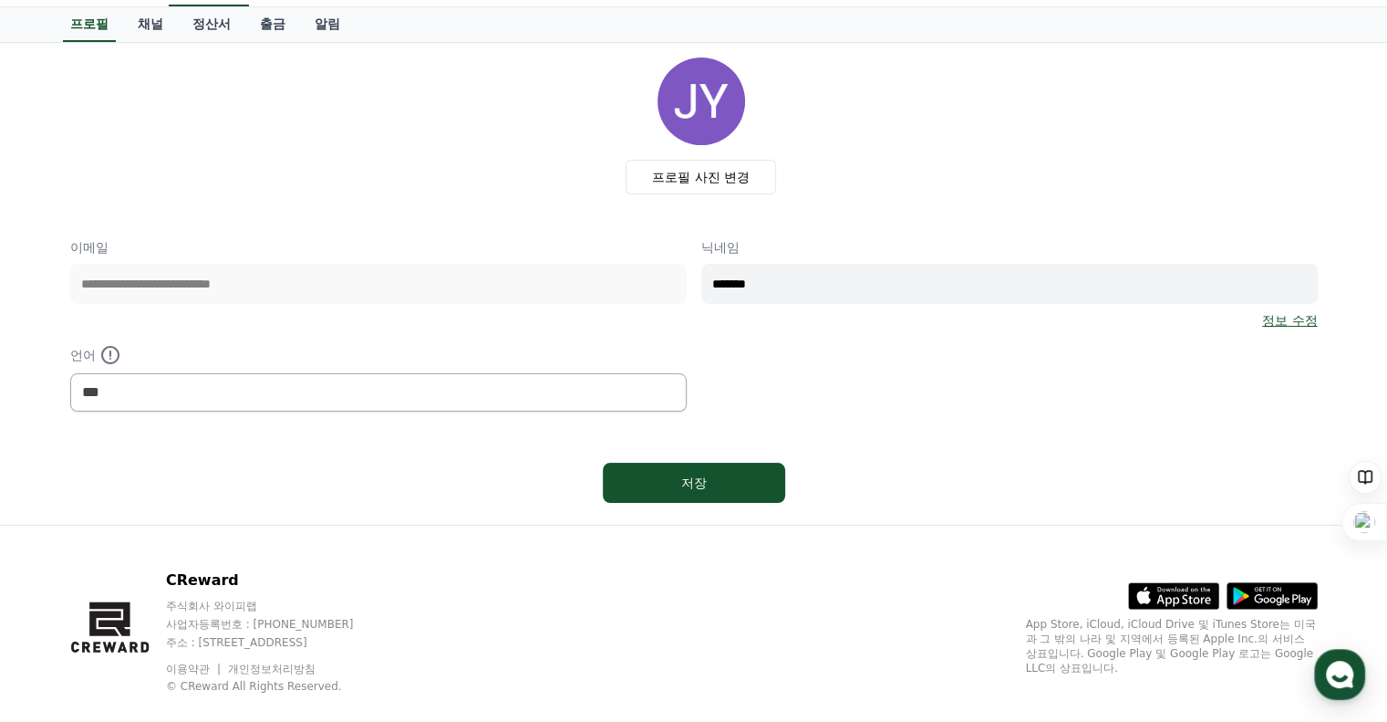
scroll to position [110, 0]
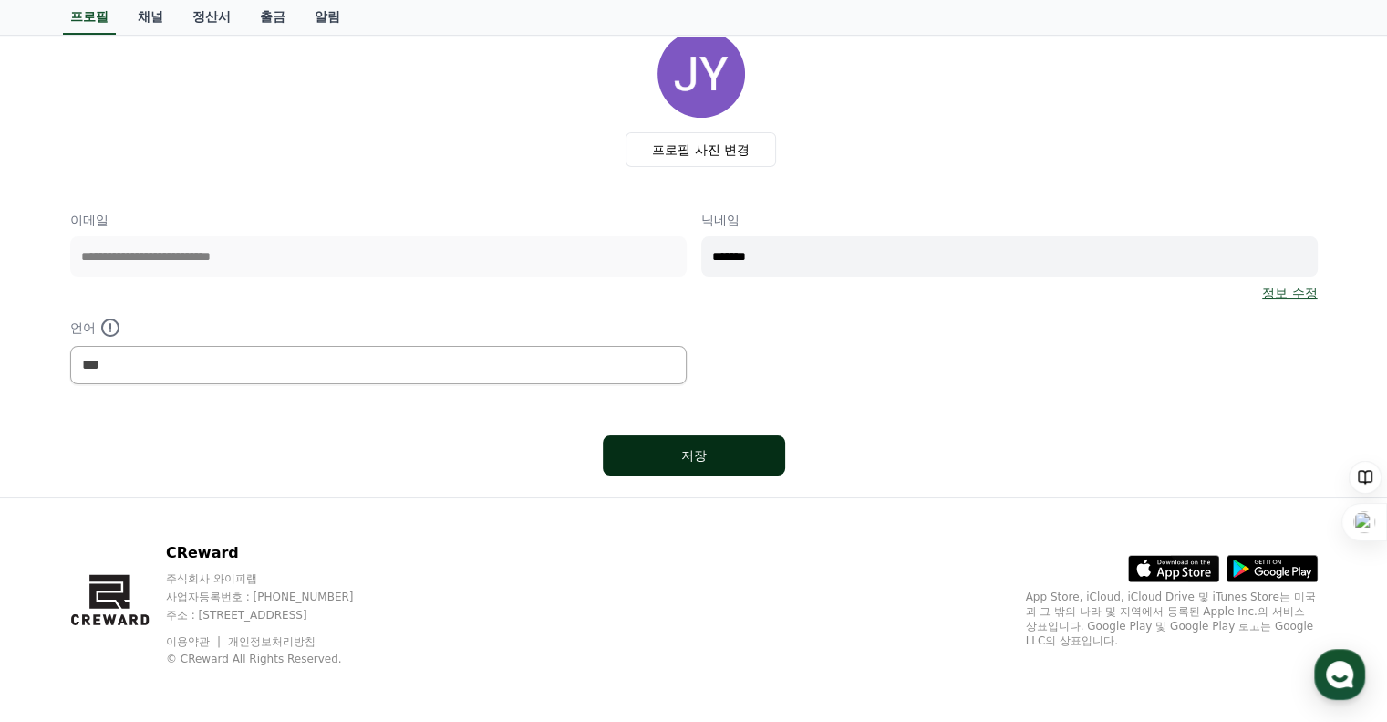
click at [719, 455] on div "저장" at bounding box center [693, 455] width 109 height 18
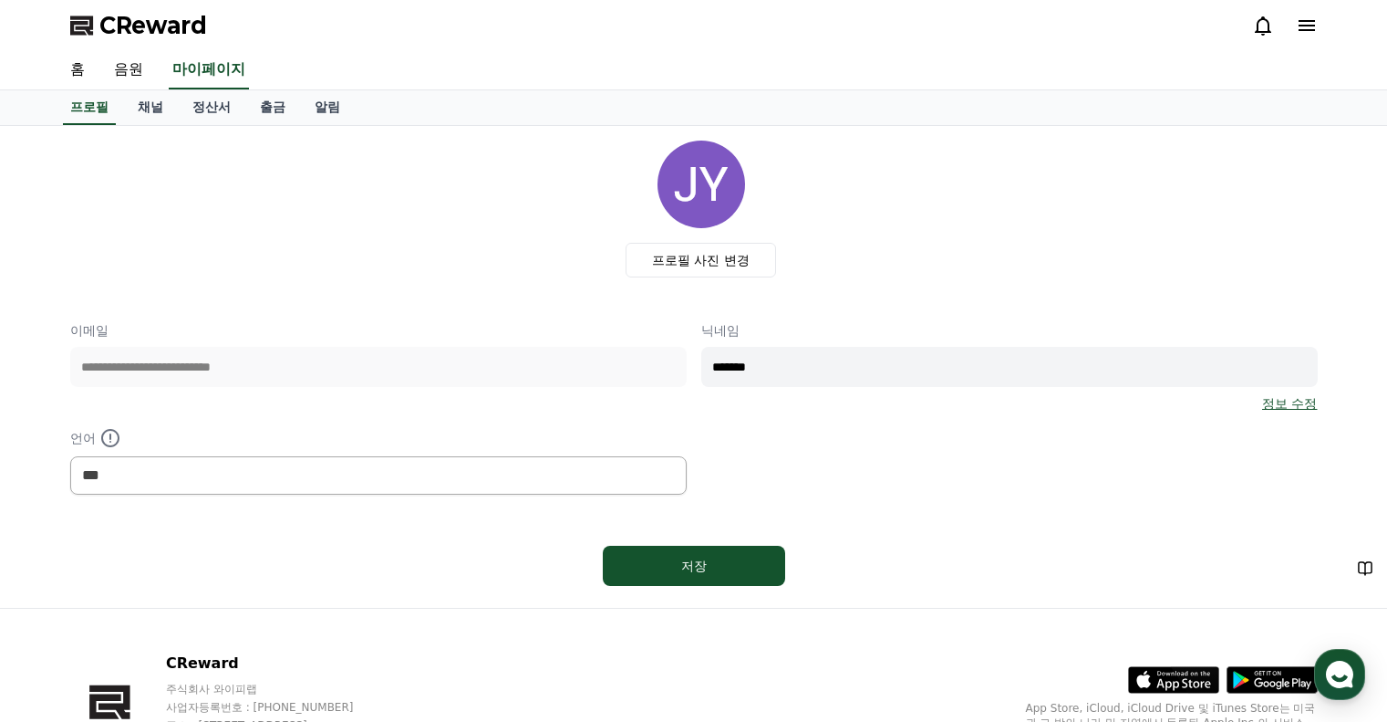
select select "**********"
click at [145, 105] on link "채널" at bounding box center [150, 107] width 55 height 35
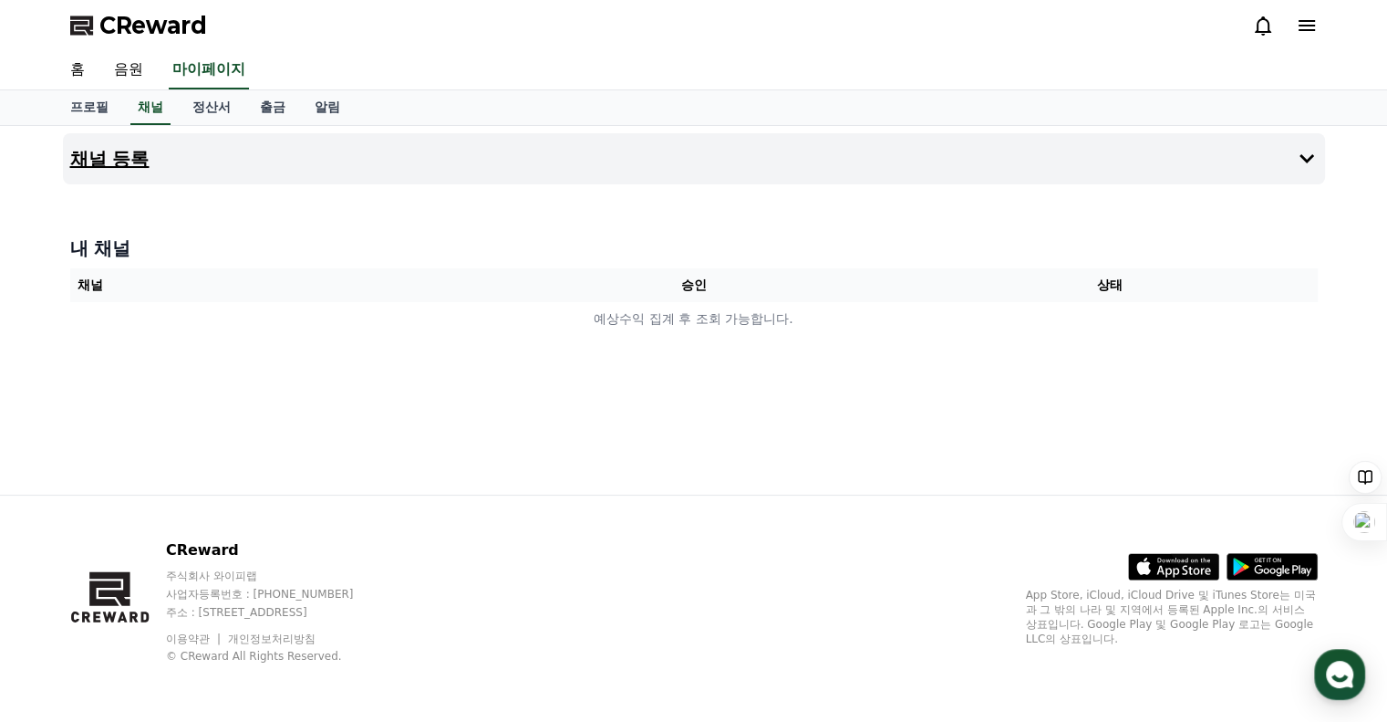
click at [113, 149] on h4 "채널 등록" at bounding box center [109, 159] width 79 height 20
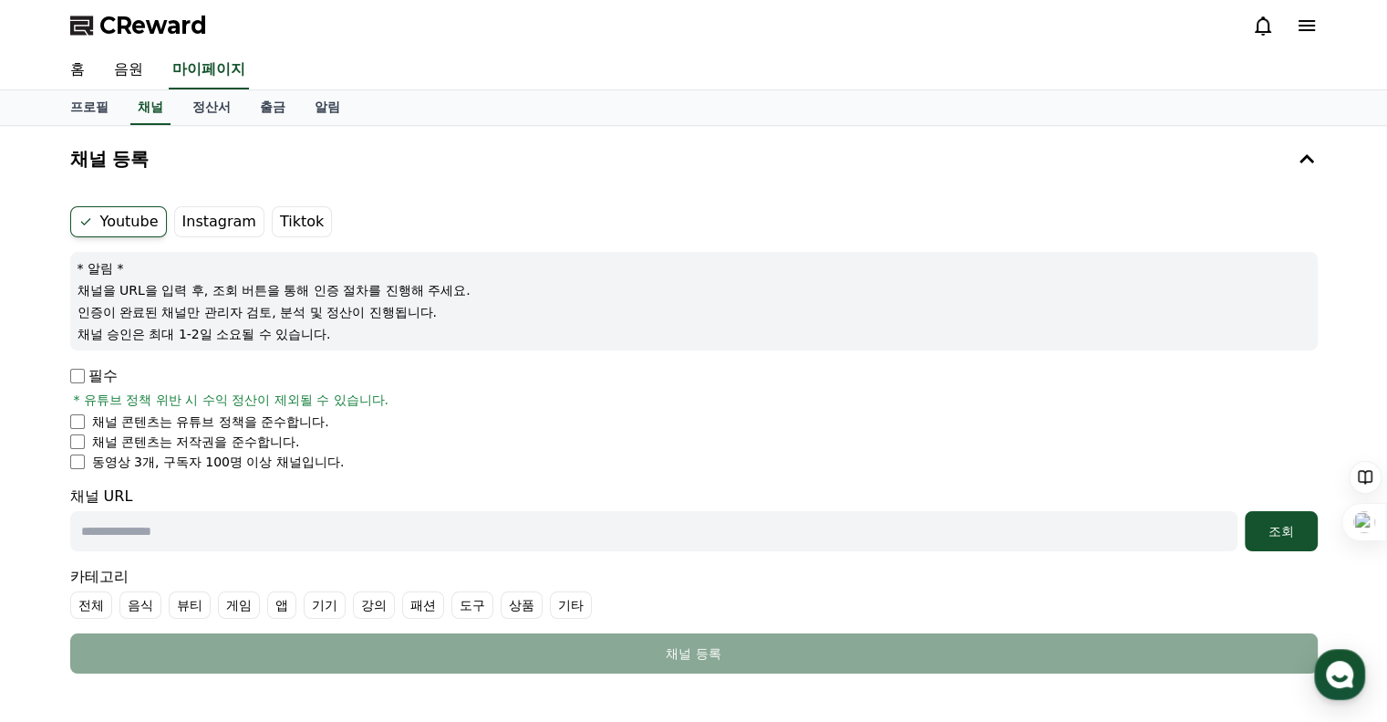
click at [85, 440] on li "채널 콘텐츠는 저작권을 준수합니다." at bounding box center [694, 441] width 1248 height 18
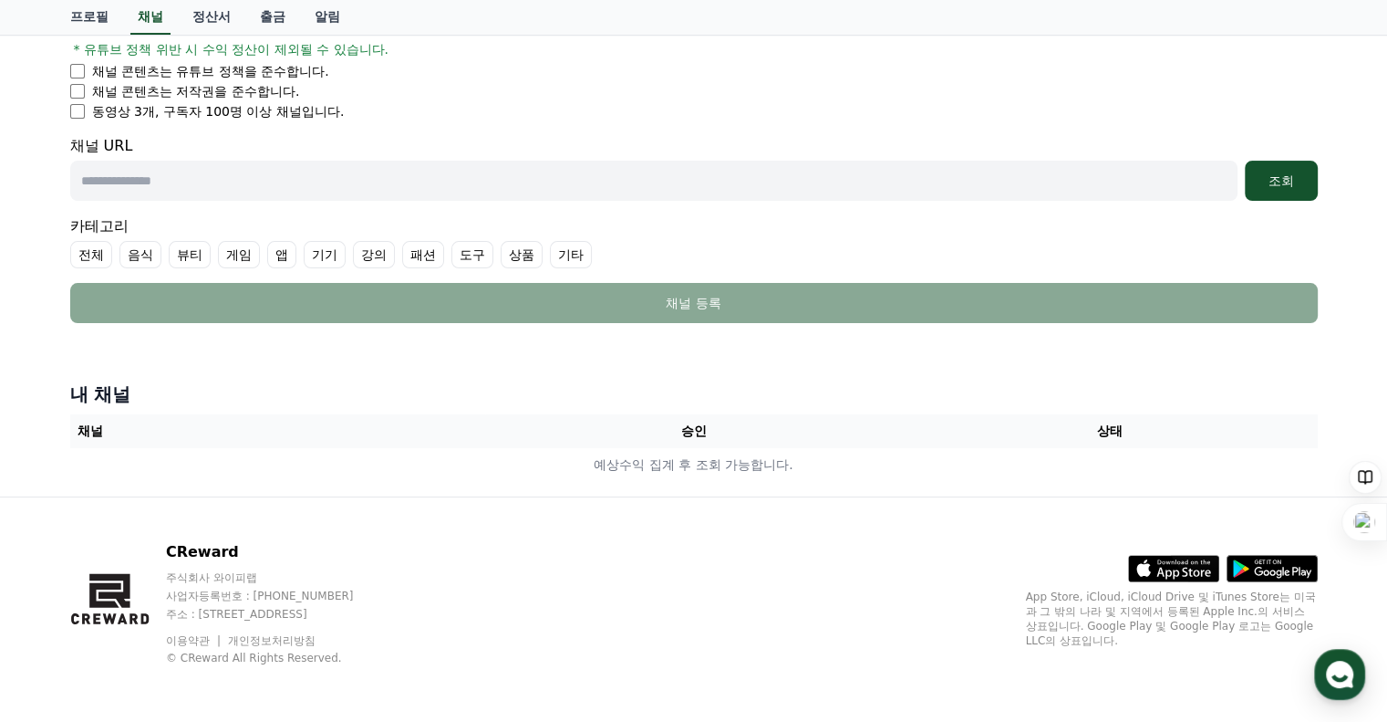
click at [96, 250] on label "전체" at bounding box center [91, 254] width 42 height 27
click at [319, 187] on input "text" at bounding box center [654, 181] width 1168 height 40
click at [336, 178] on input "text" at bounding box center [654, 181] width 1168 height 40
paste input "**********"
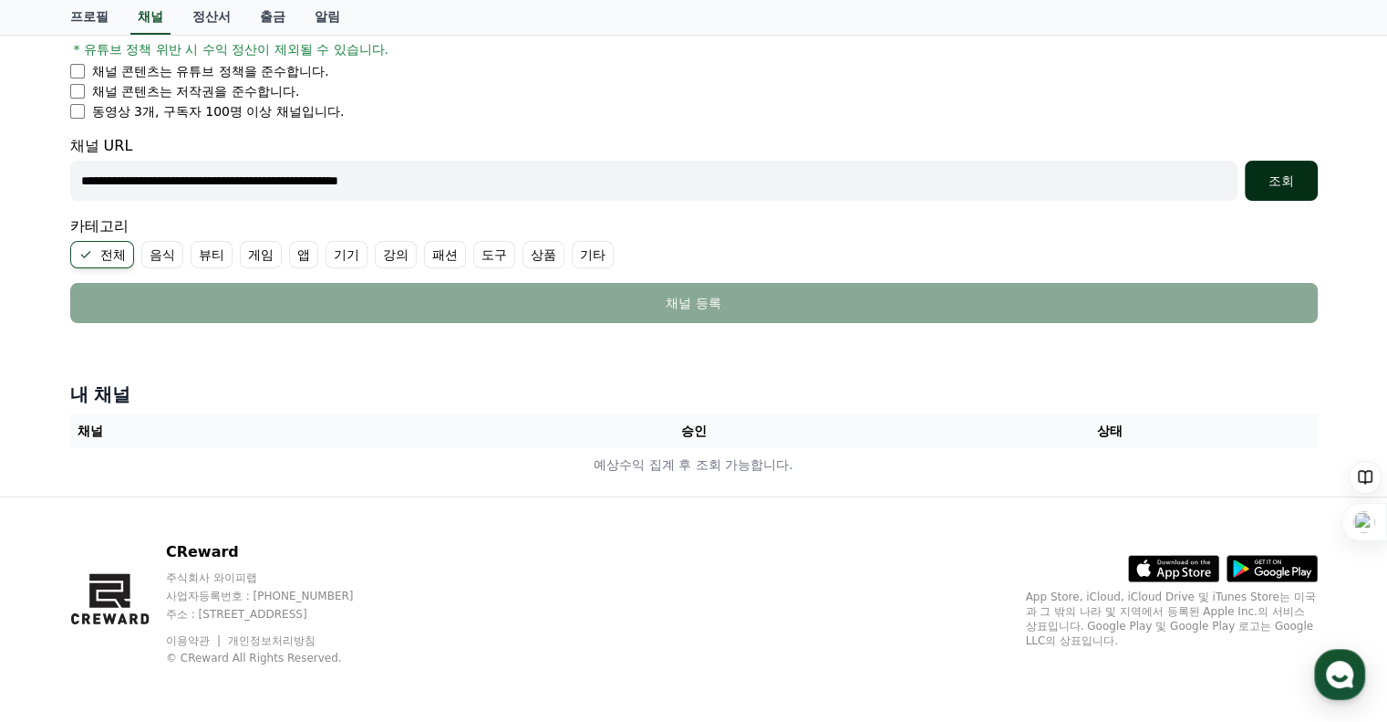
type input "**********"
click at [1292, 182] on div "조회" at bounding box center [1281, 180] width 58 height 18
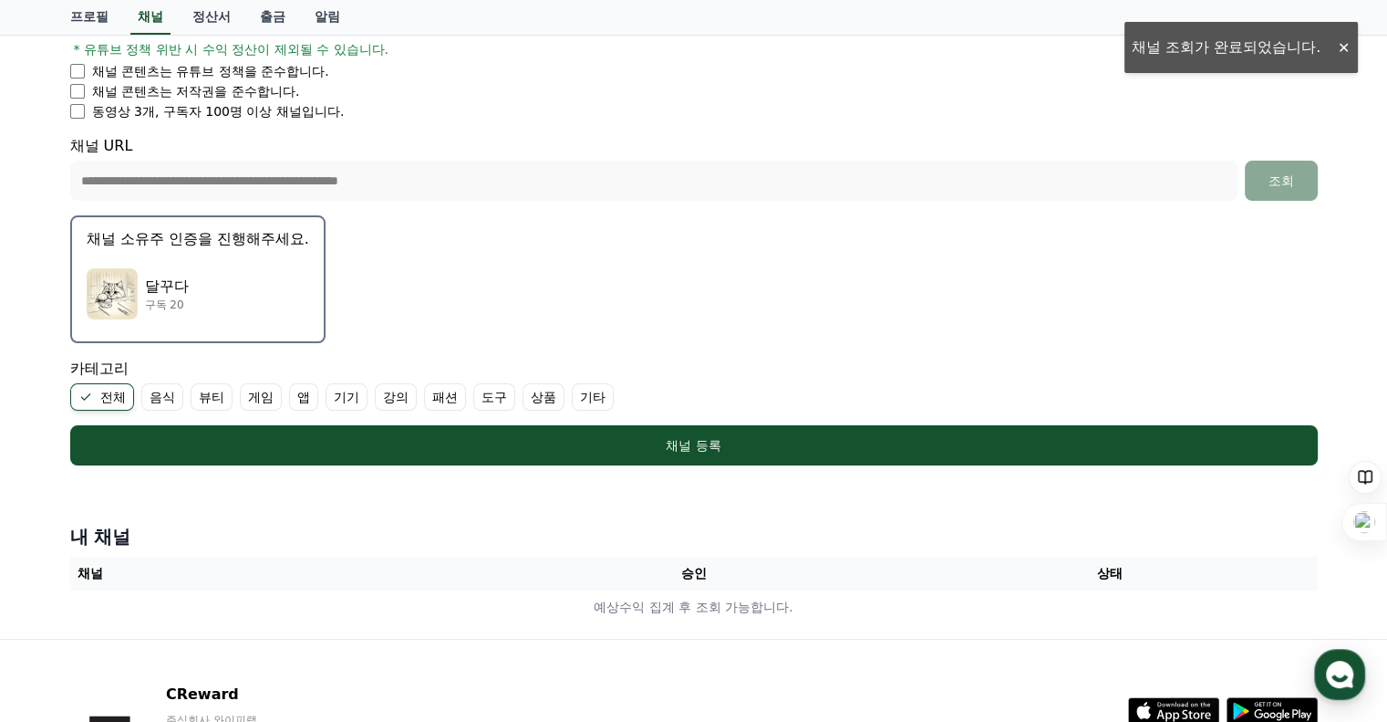
click at [151, 279] on p "달꾸다" at bounding box center [167, 286] width 44 height 22
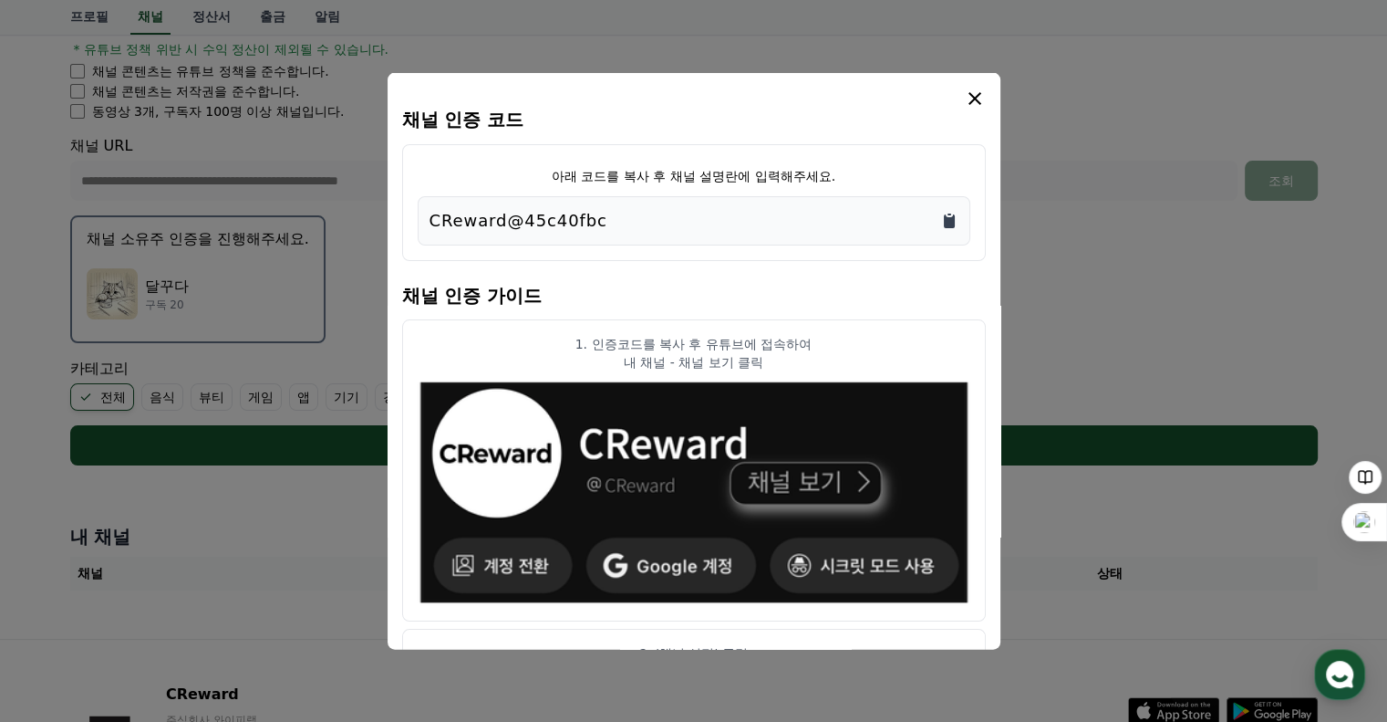
click at [950, 223] on icon "Copy to clipboard" at bounding box center [949, 220] width 11 height 14
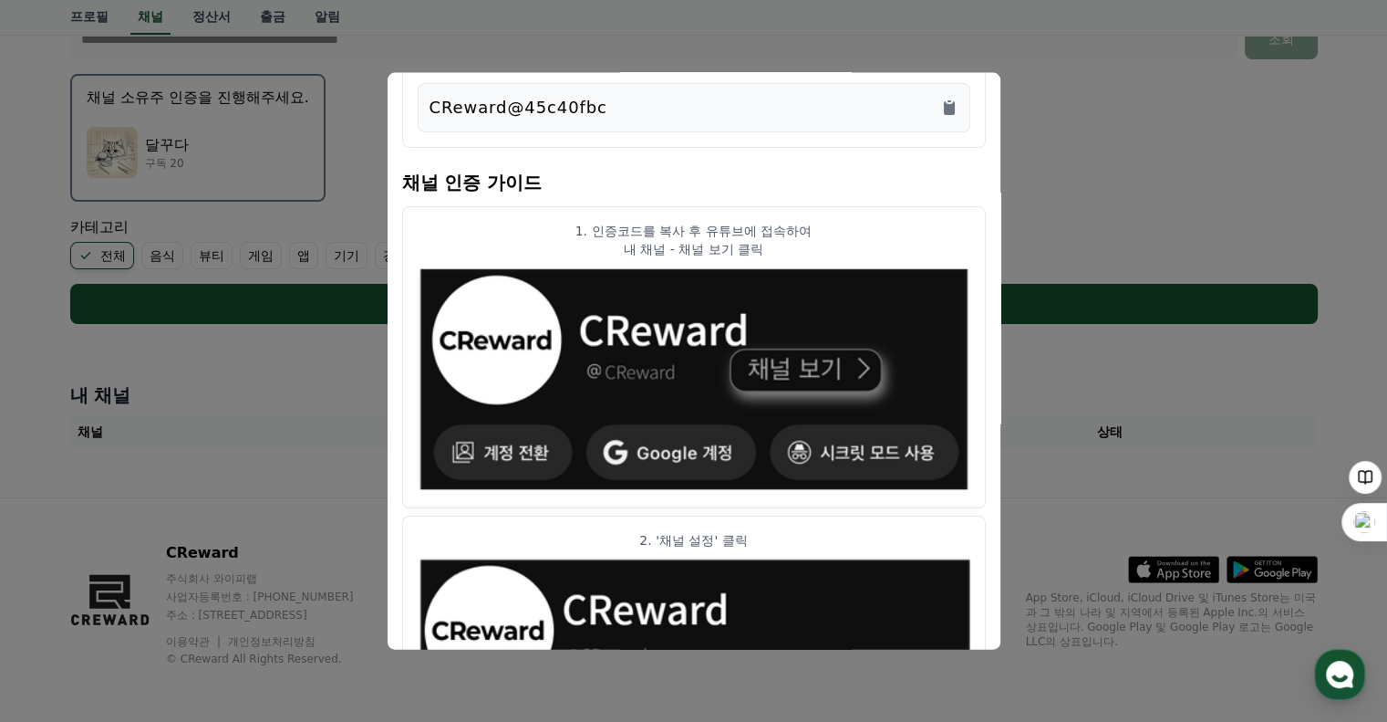
scroll to position [0, 0]
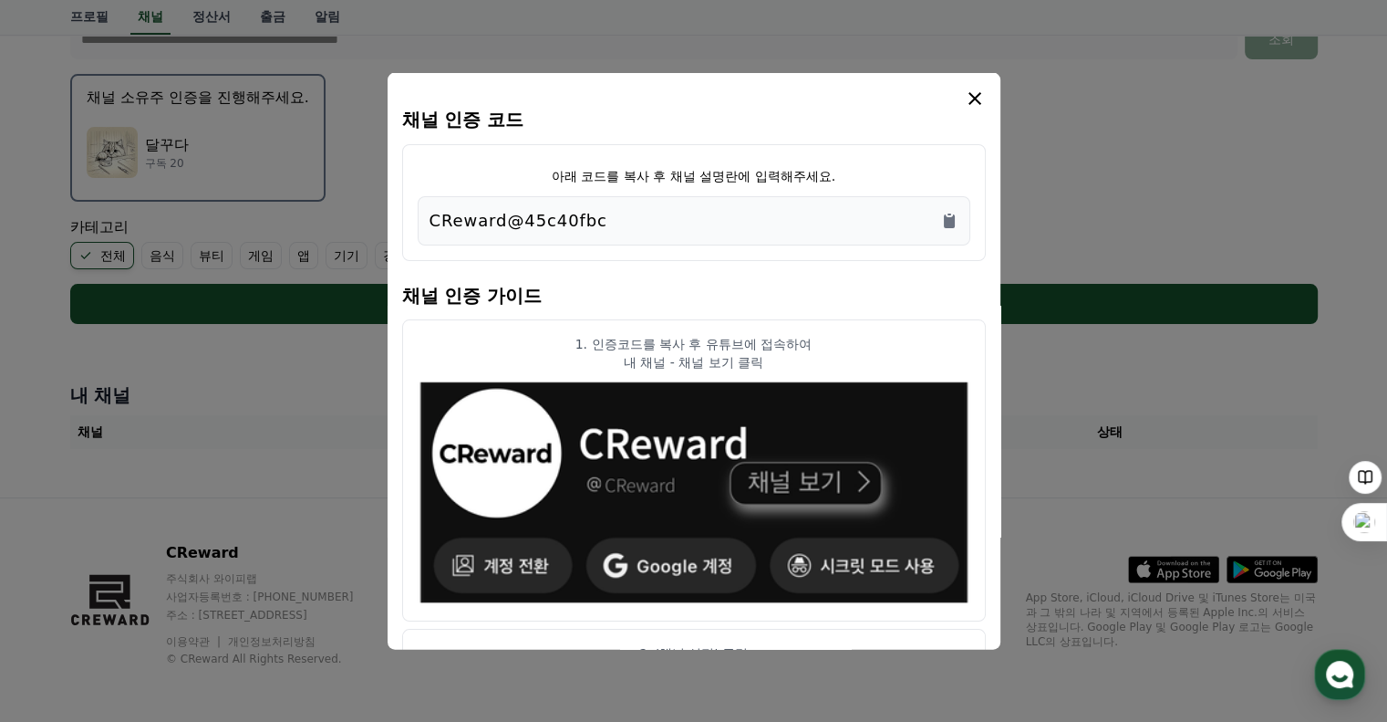
drag, startPoint x: 616, startPoint y: 213, endPoint x: 419, endPoint y: 218, distance: 197.1
click at [419, 218] on div "CReward@45c40fbc" at bounding box center [694, 219] width 553 height 49
click at [970, 98] on icon "modal" at bounding box center [975, 98] width 22 height 22
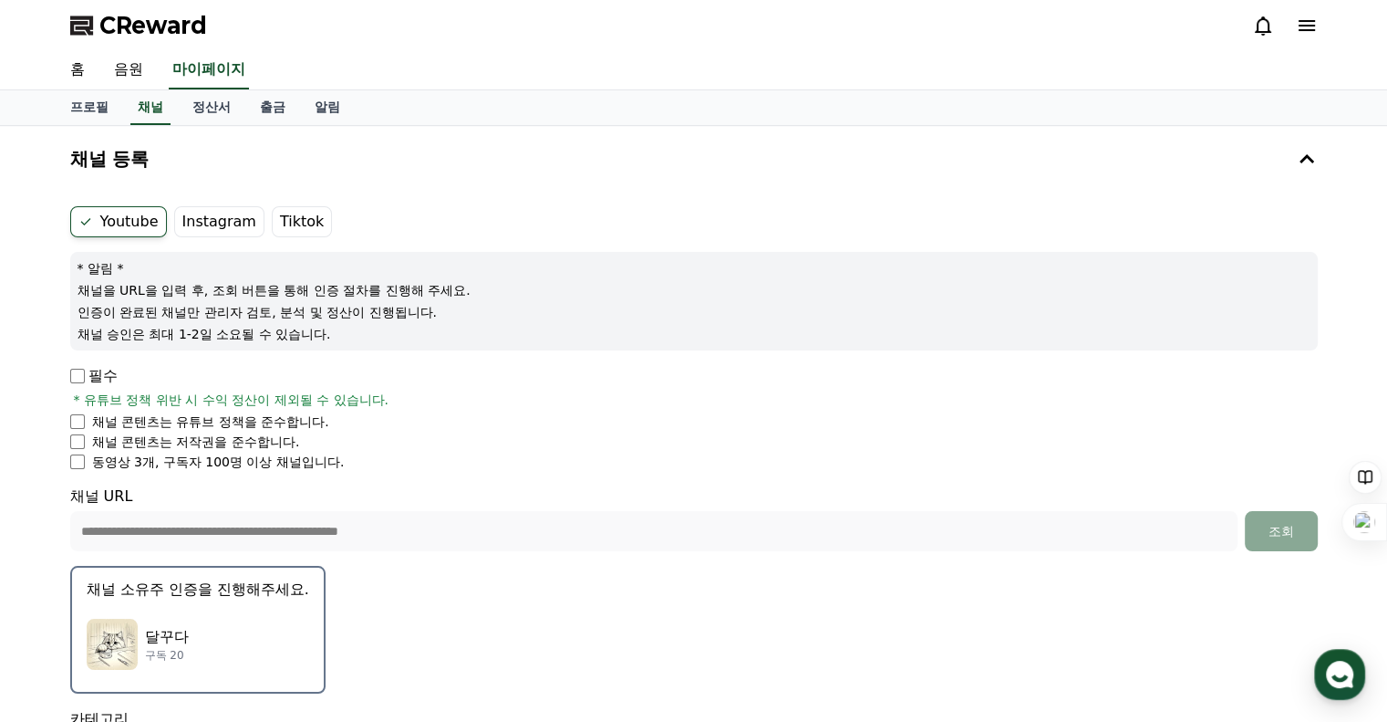
click at [508, 36] on div "CReward" at bounding box center [694, 25] width 1277 height 51
click at [185, 31] on span "CReward" at bounding box center [153, 25] width 108 height 29
